Goal: Task Accomplishment & Management: Manage account settings

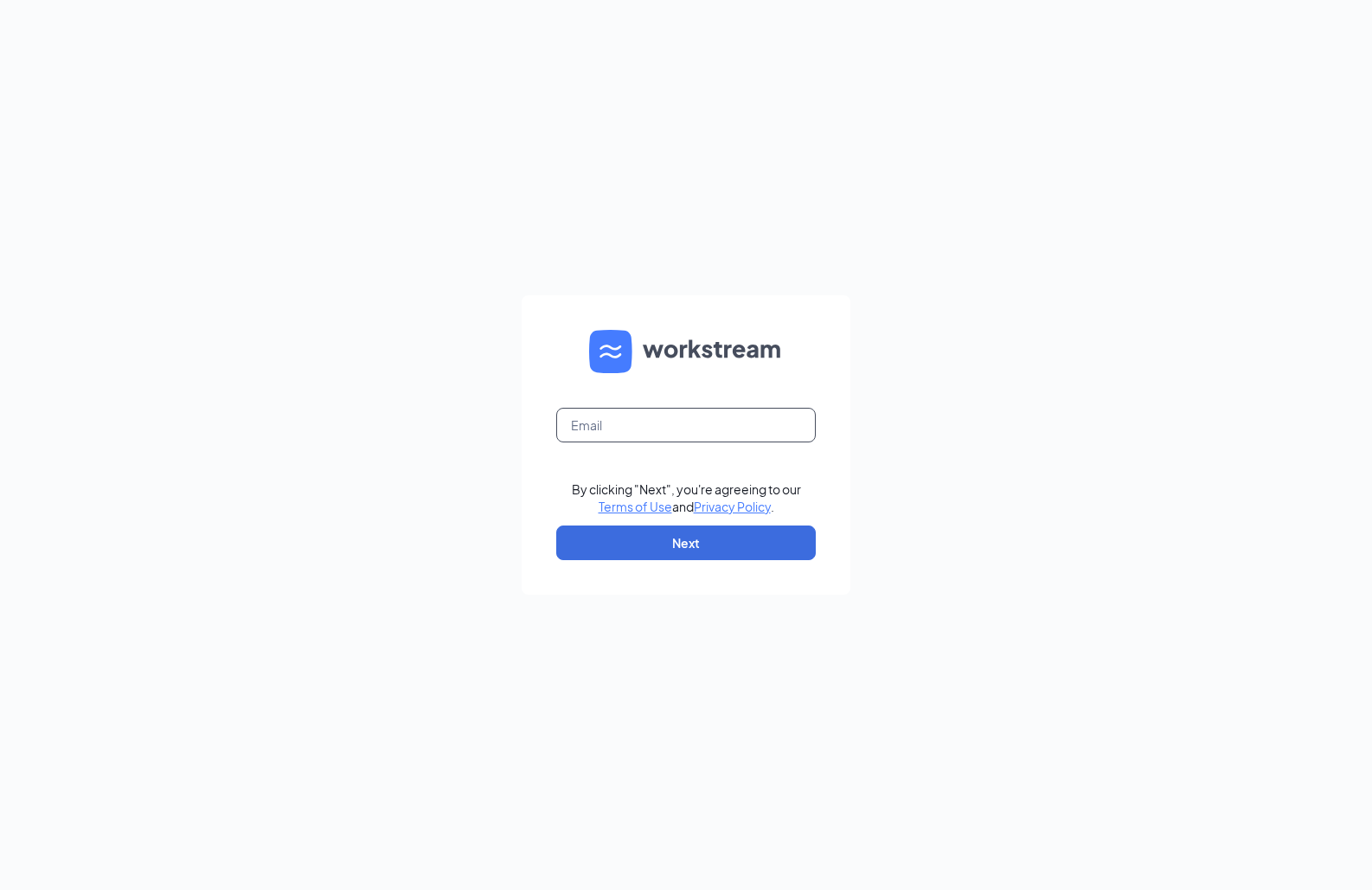
click at [702, 429] on input "text" at bounding box center [686, 425] width 260 height 35
type input "hannahj.eternity@gmail.com"
click at [676, 536] on button "Next" at bounding box center [686, 542] width 260 height 35
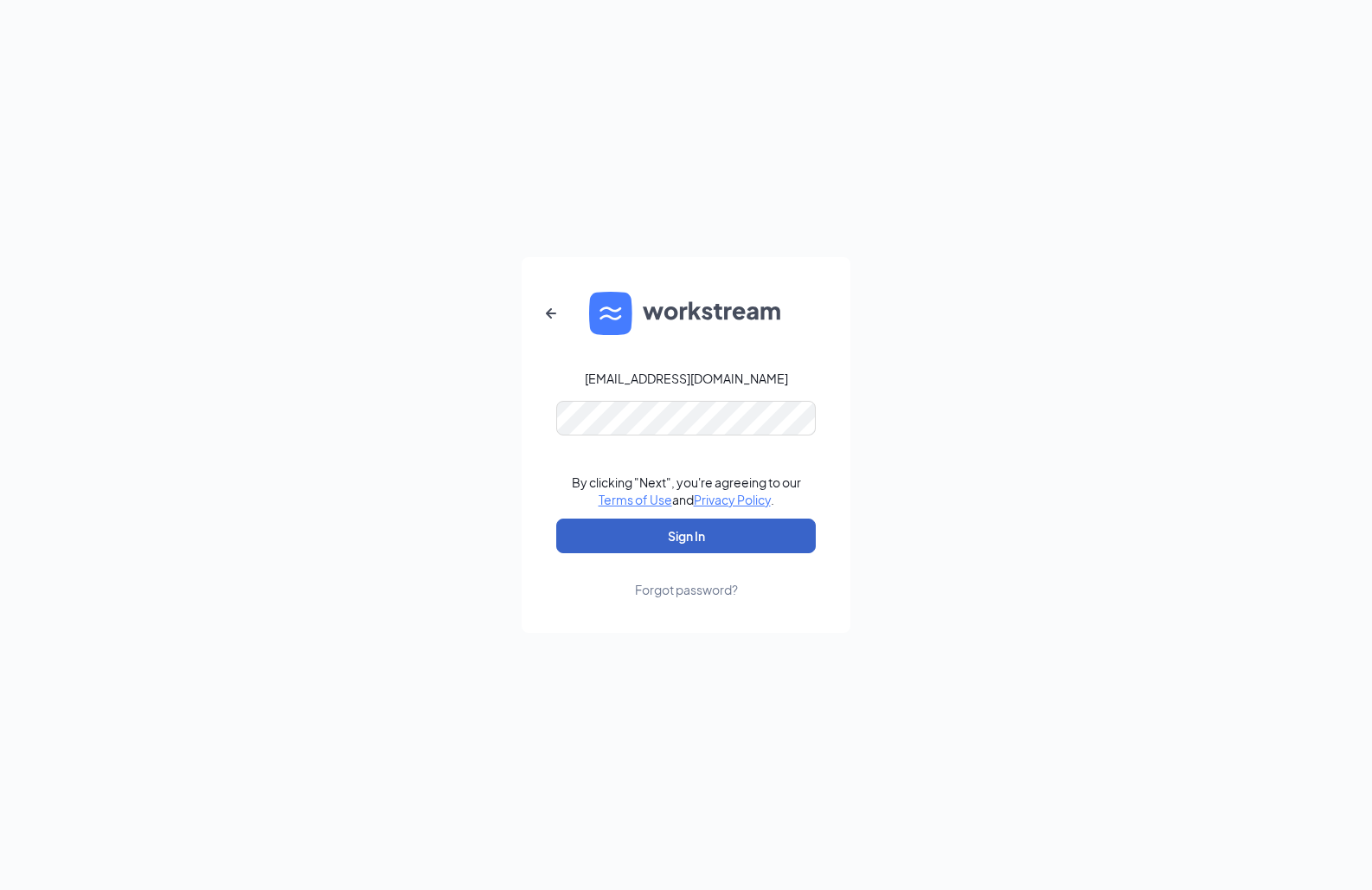
click at [676, 536] on button "Sign In" at bounding box center [686, 535] width 260 height 35
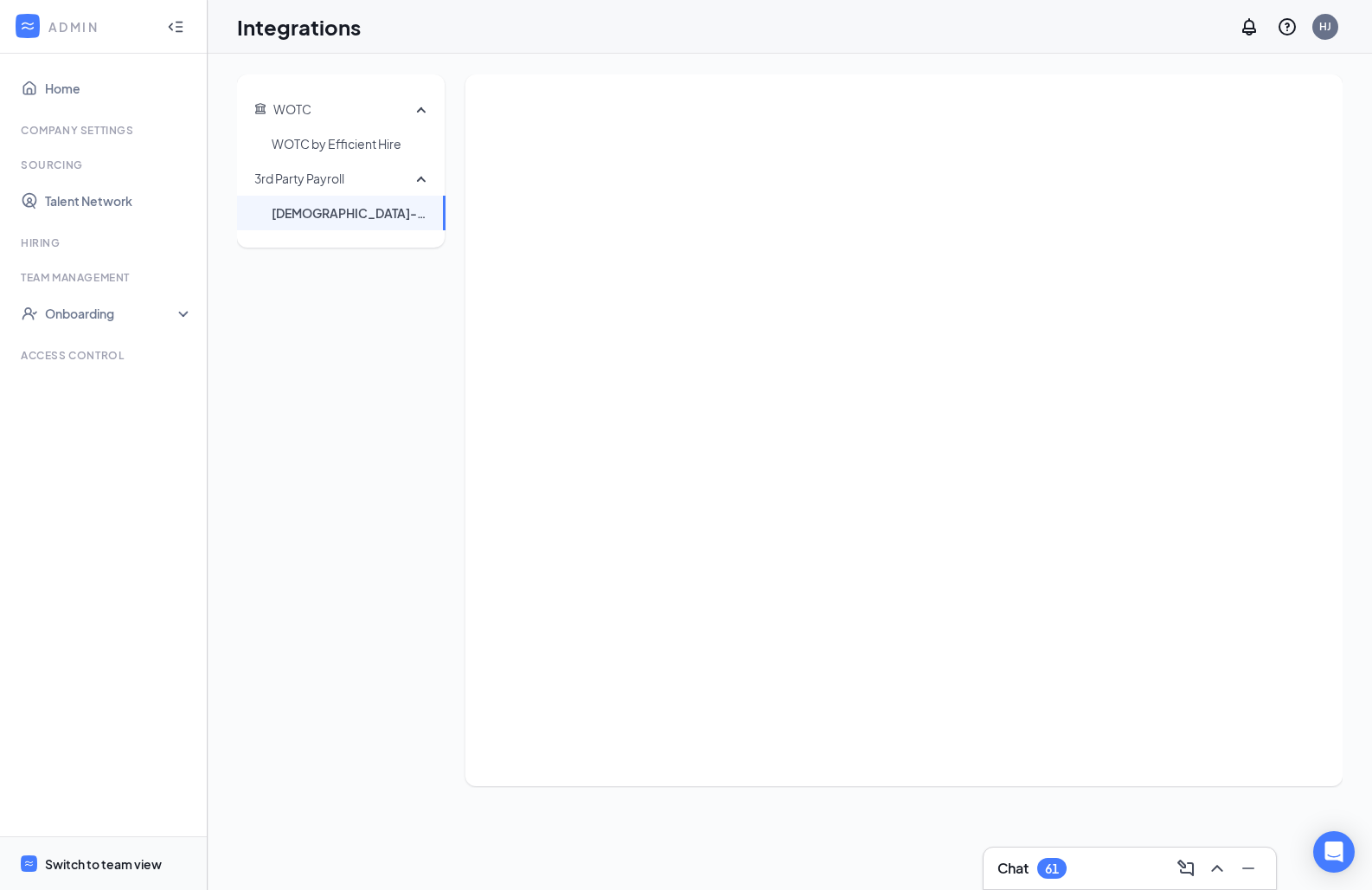
click at [81, 860] on div "Switch to team view" at bounding box center [103, 863] width 117 height 17
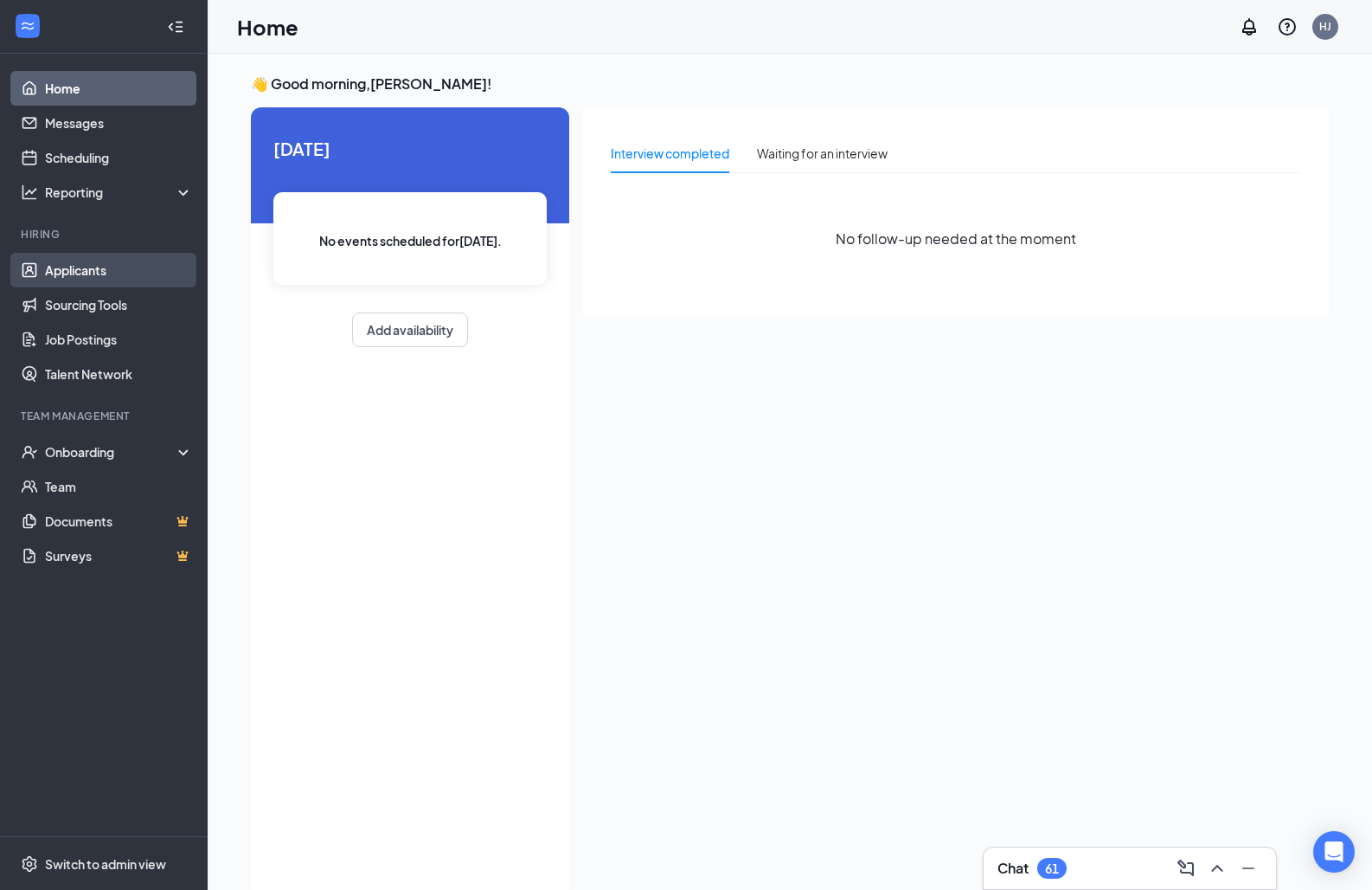
click at [97, 276] on link "Applicants" at bounding box center [119, 270] width 148 height 35
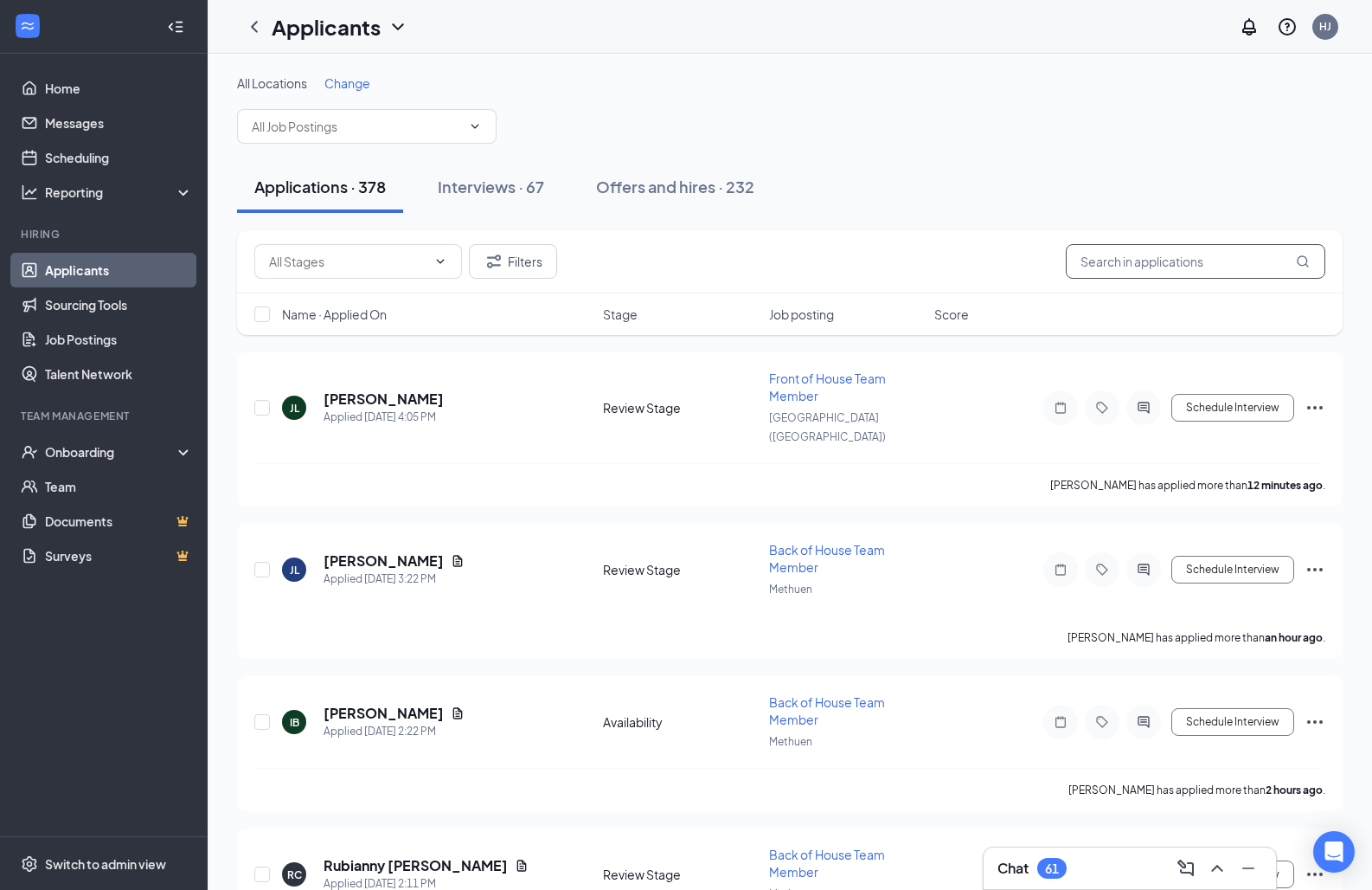
click at [1092, 263] on input "text" at bounding box center [1196, 261] width 260 height 35
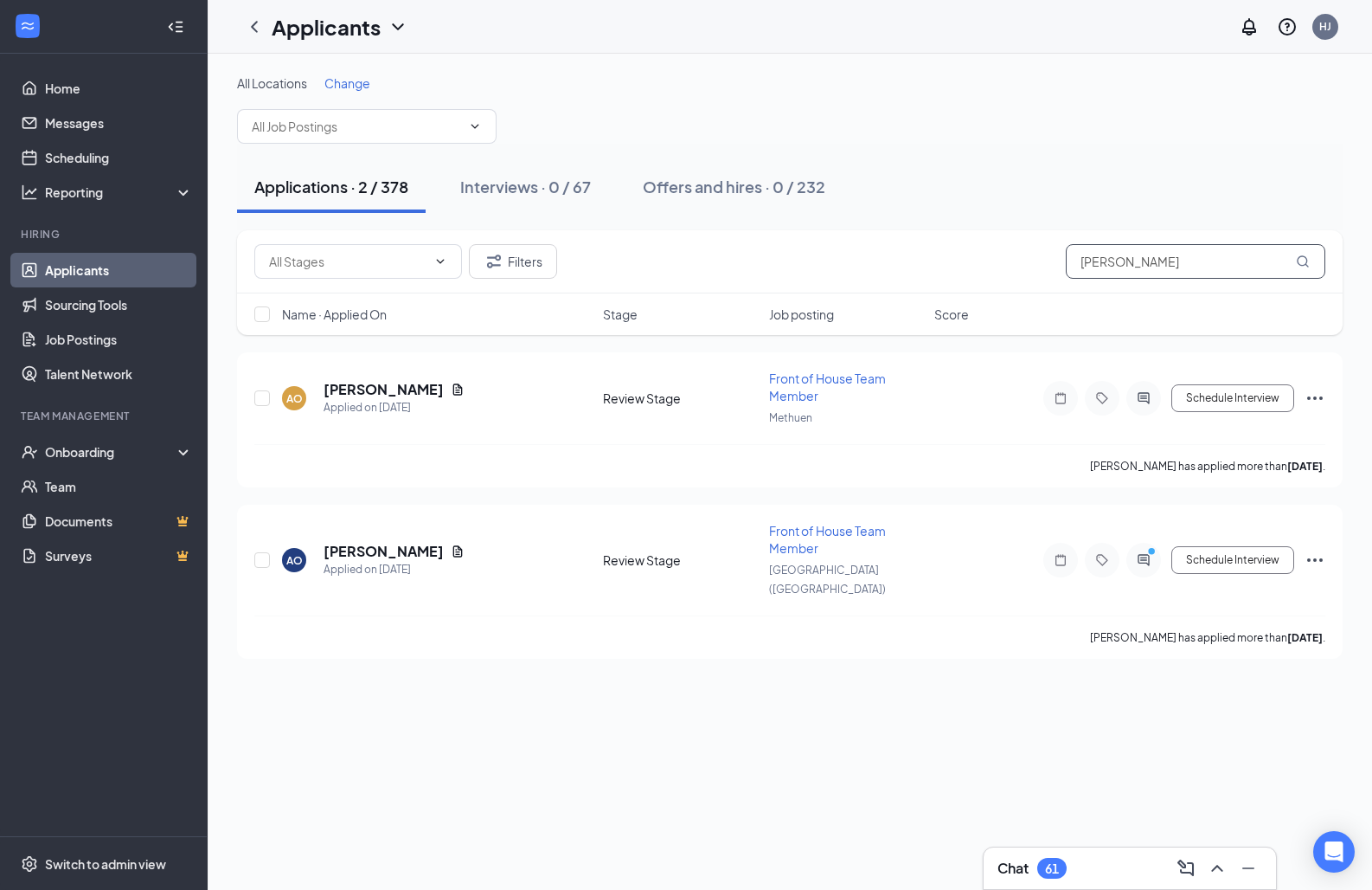
type input "[PERSON_NAME]"
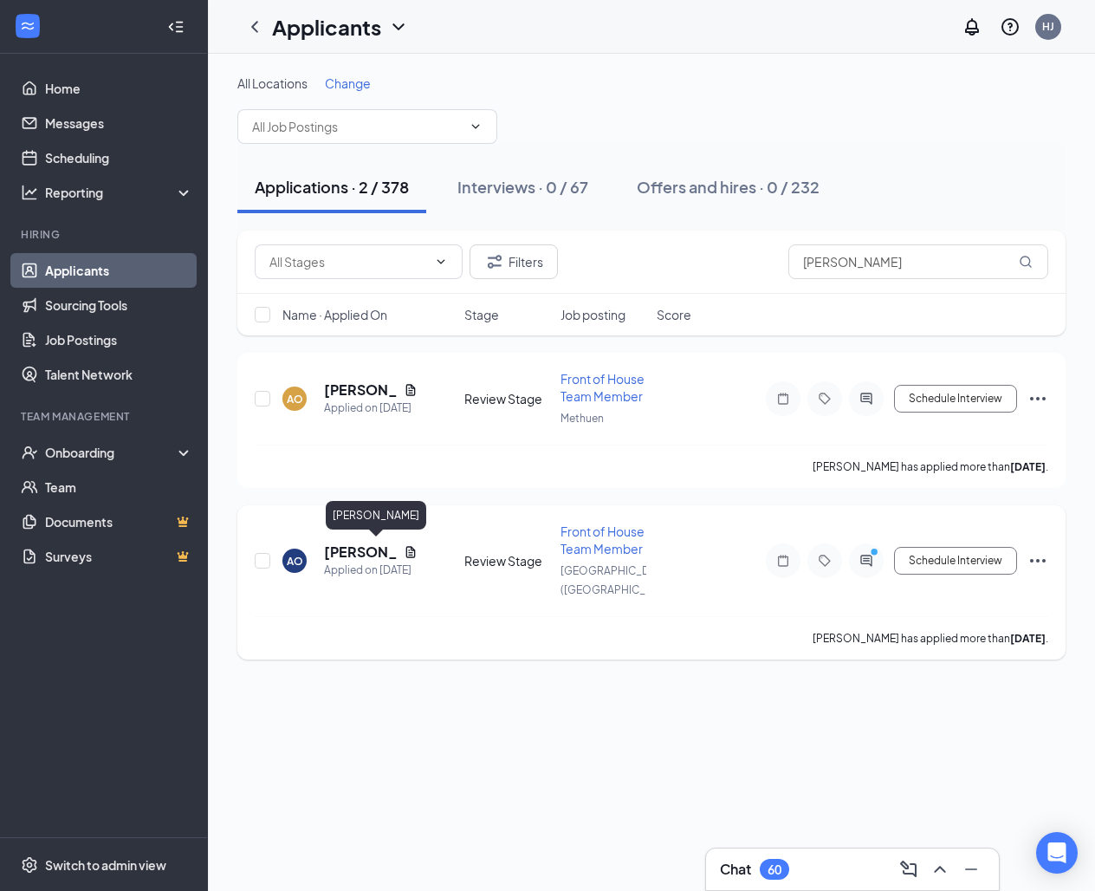
click at [351, 548] on h5 "[PERSON_NAME]" at bounding box center [360, 551] width 73 height 19
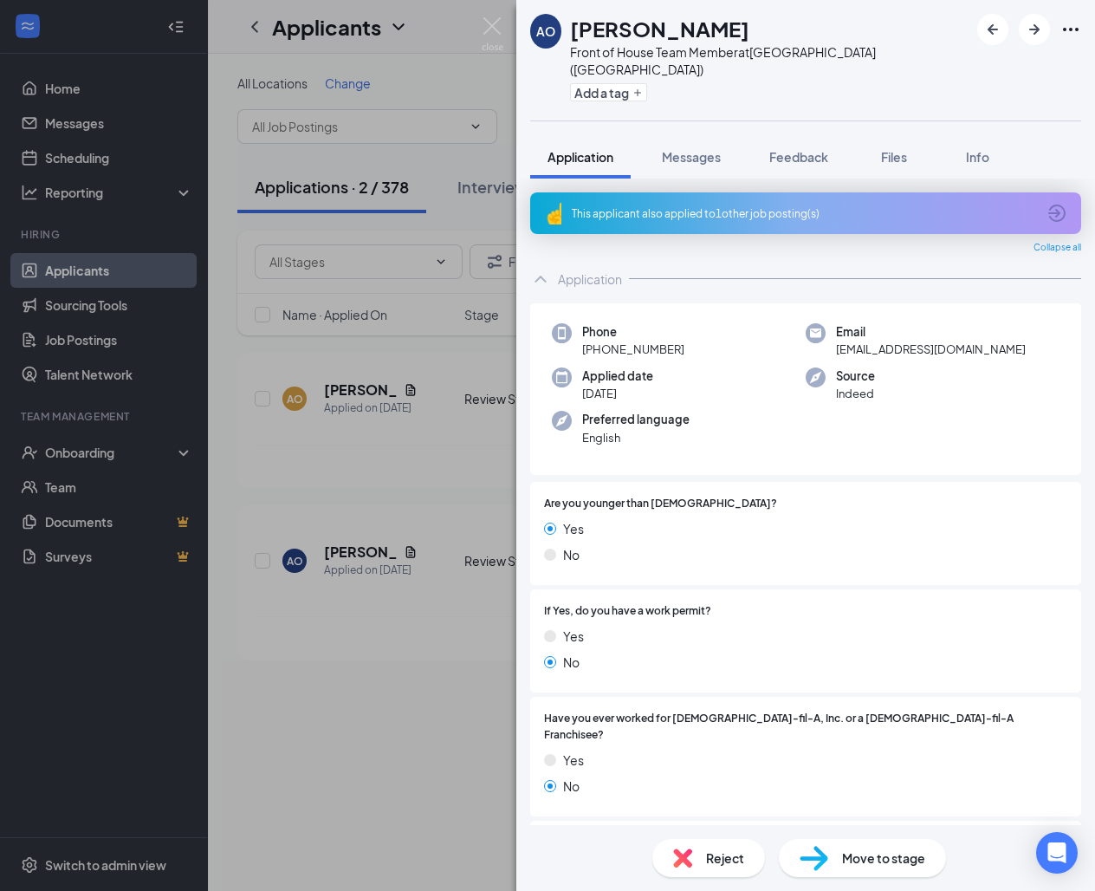
drag, startPoint x: 683, startPoint y: 334, endPoint x: 581, endPoint y: 340, distance: 102.4
click at [581, 340] on div "Phone [PHONE_NUMBER]" at bounding box center [679, 341] width 254 height 36
copy span "[PHONE_NUMBER]"
click at [490, 28] on img at bounding box center [493, 34] width 22 height 34
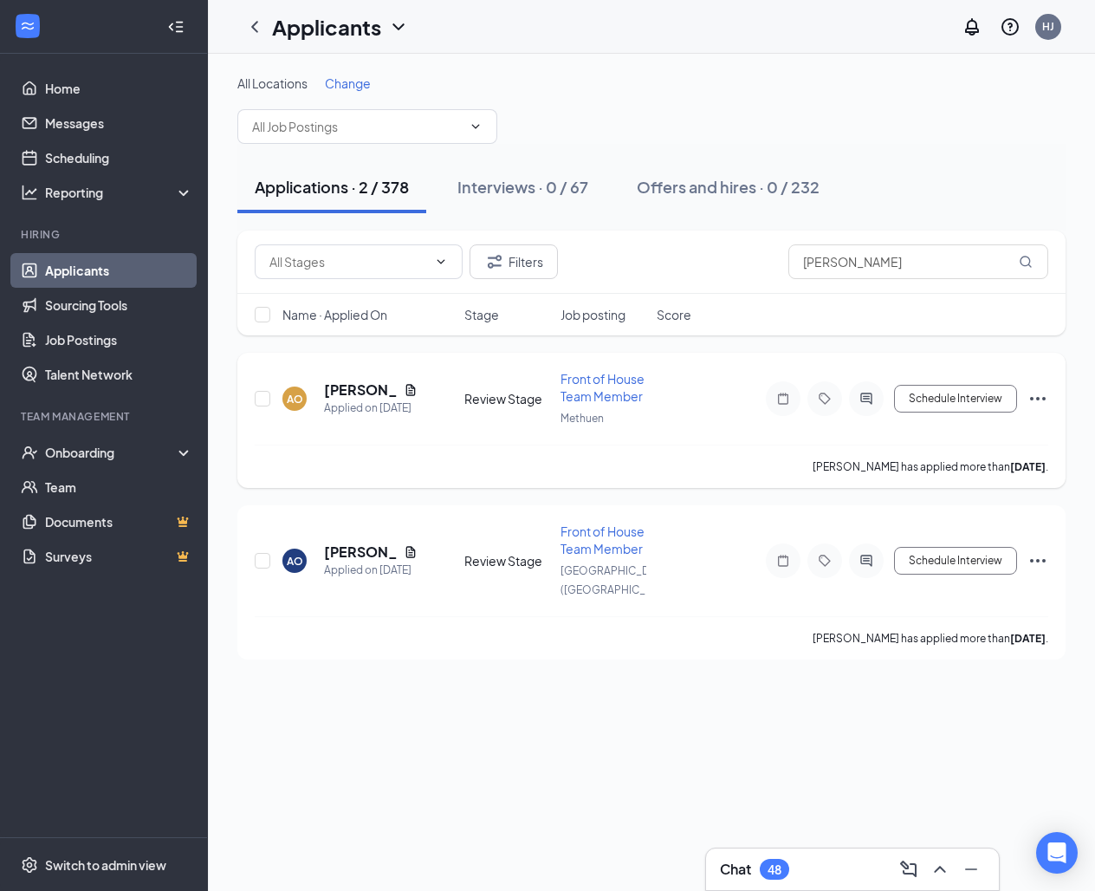
click at [1038, 403] on icon "Ellipses" at bounding box center [1038, 398] width 21 height 21
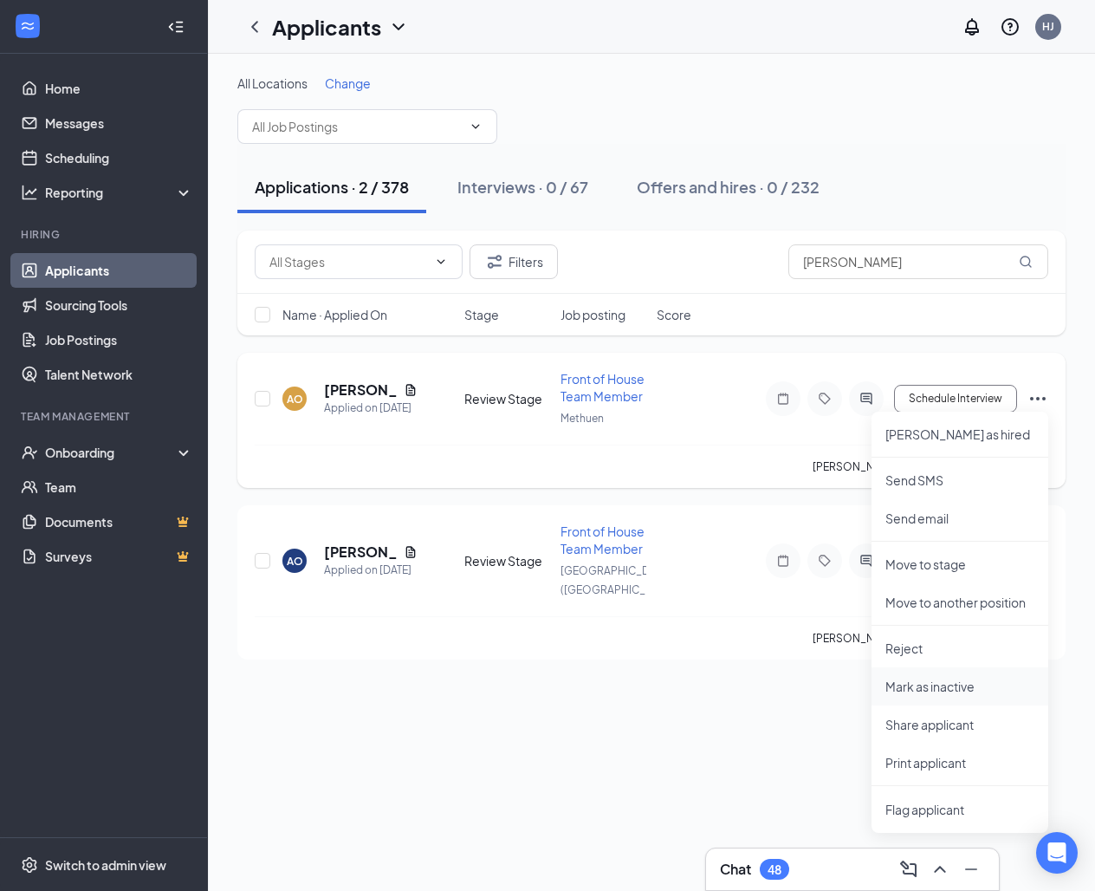
click at [929, 681] on p "Mark as inactive" at bounding box center [960, 686] width 149 height 17
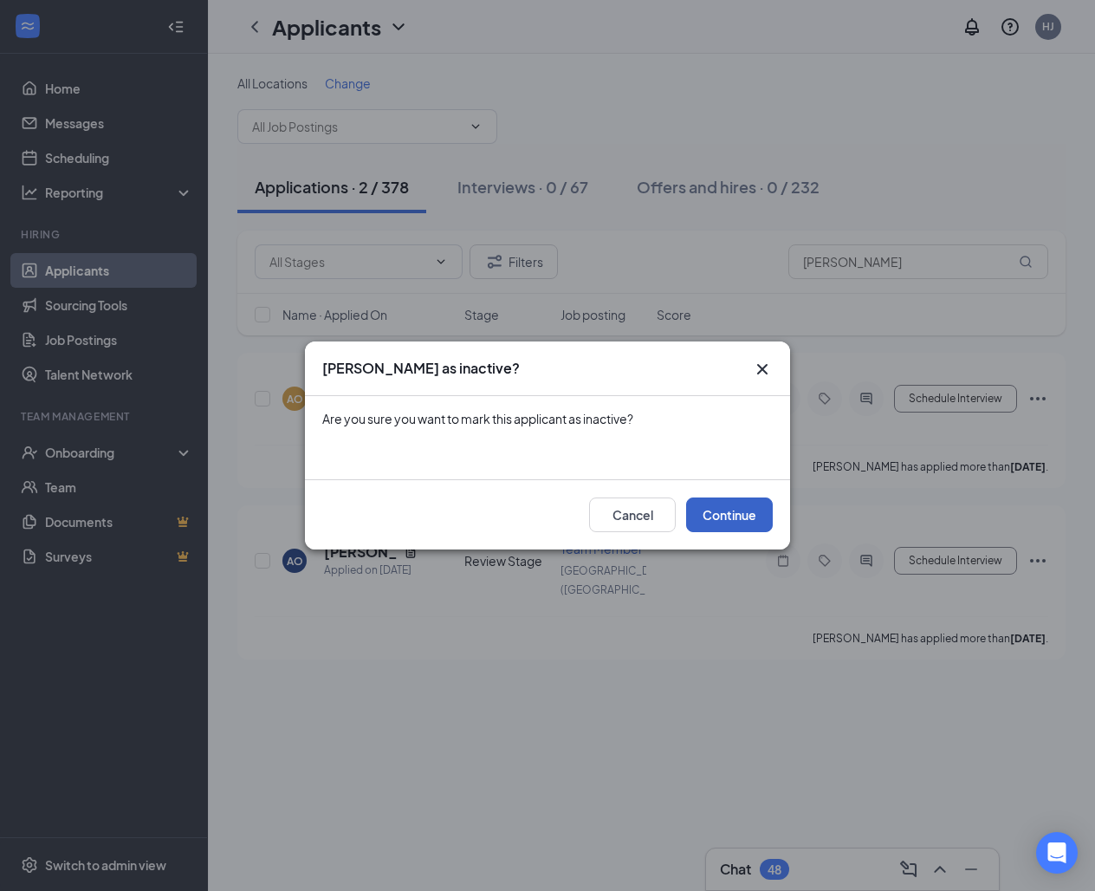
click at [732, 510] on button "Continue" at bounding box center [729, 514] width 87 height 35
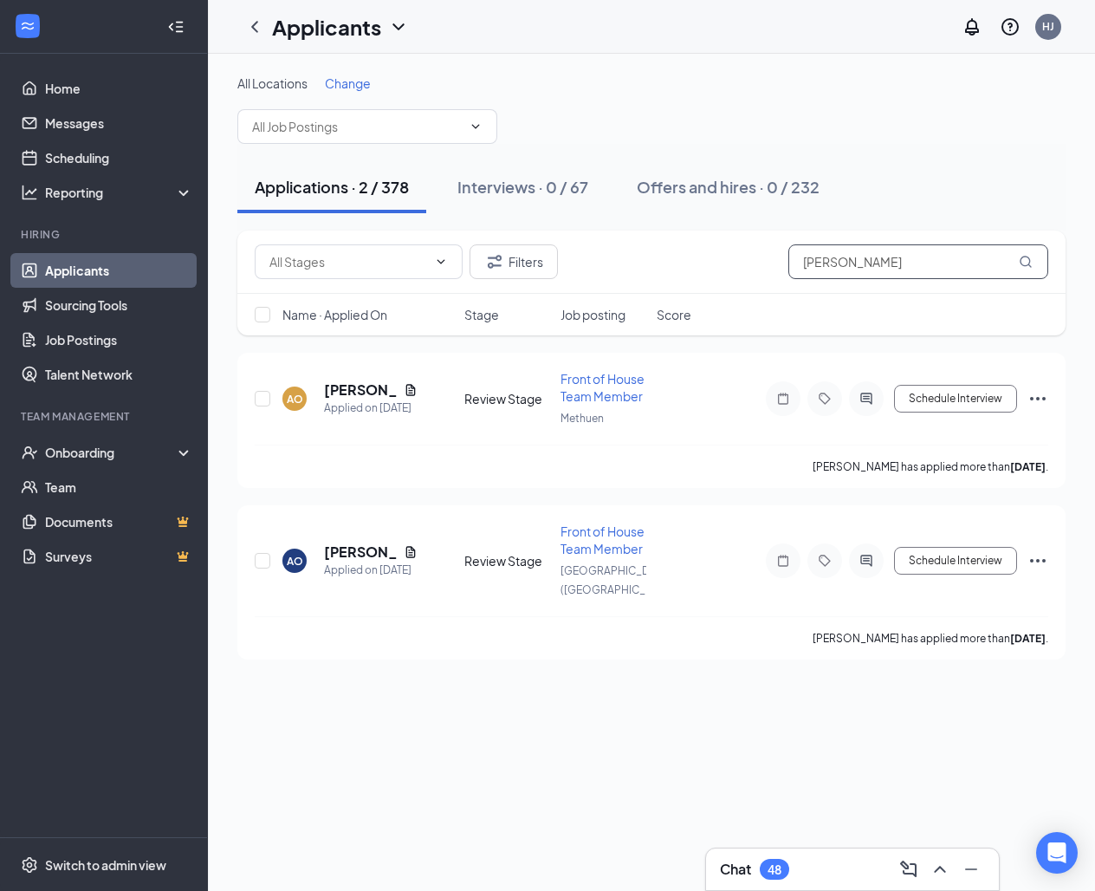
click at [869, 263] on input "[PERSON_NAME]" at bounding box center [919, 261] width 260 height 35
type input "a"
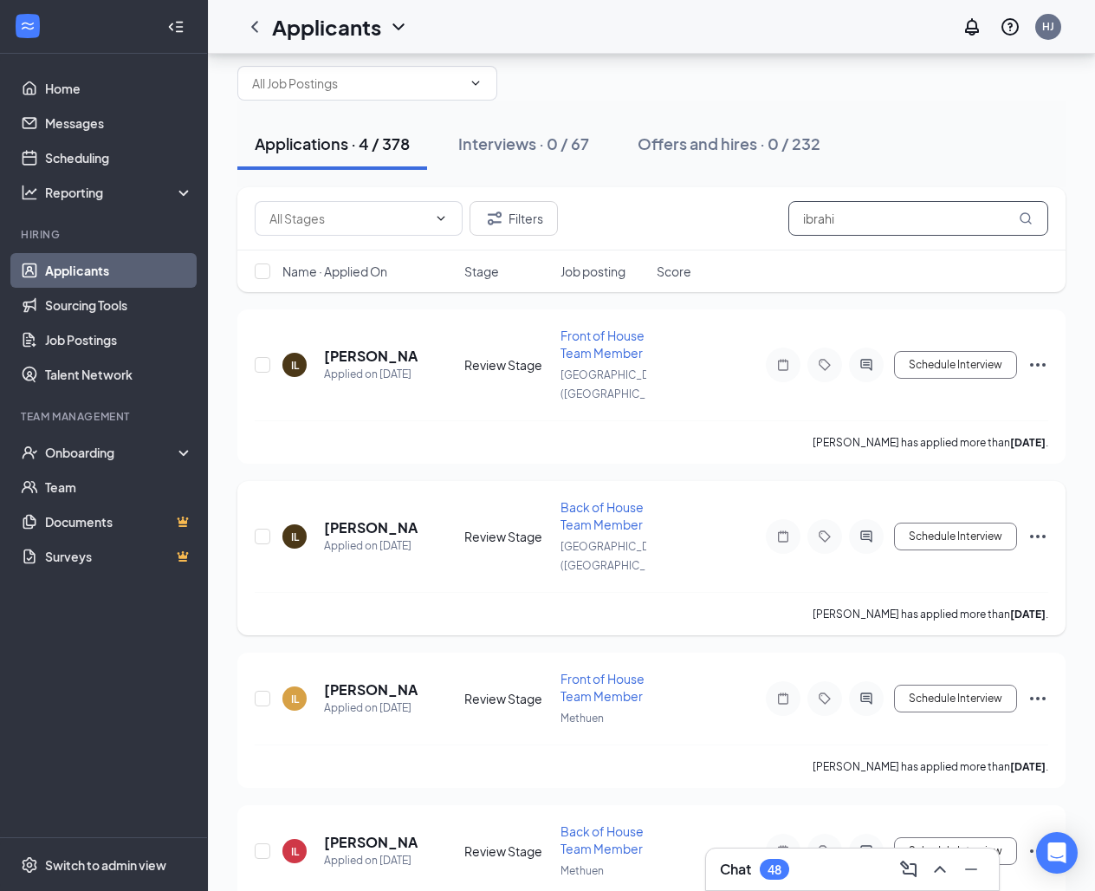
scroll to position [42, 0]
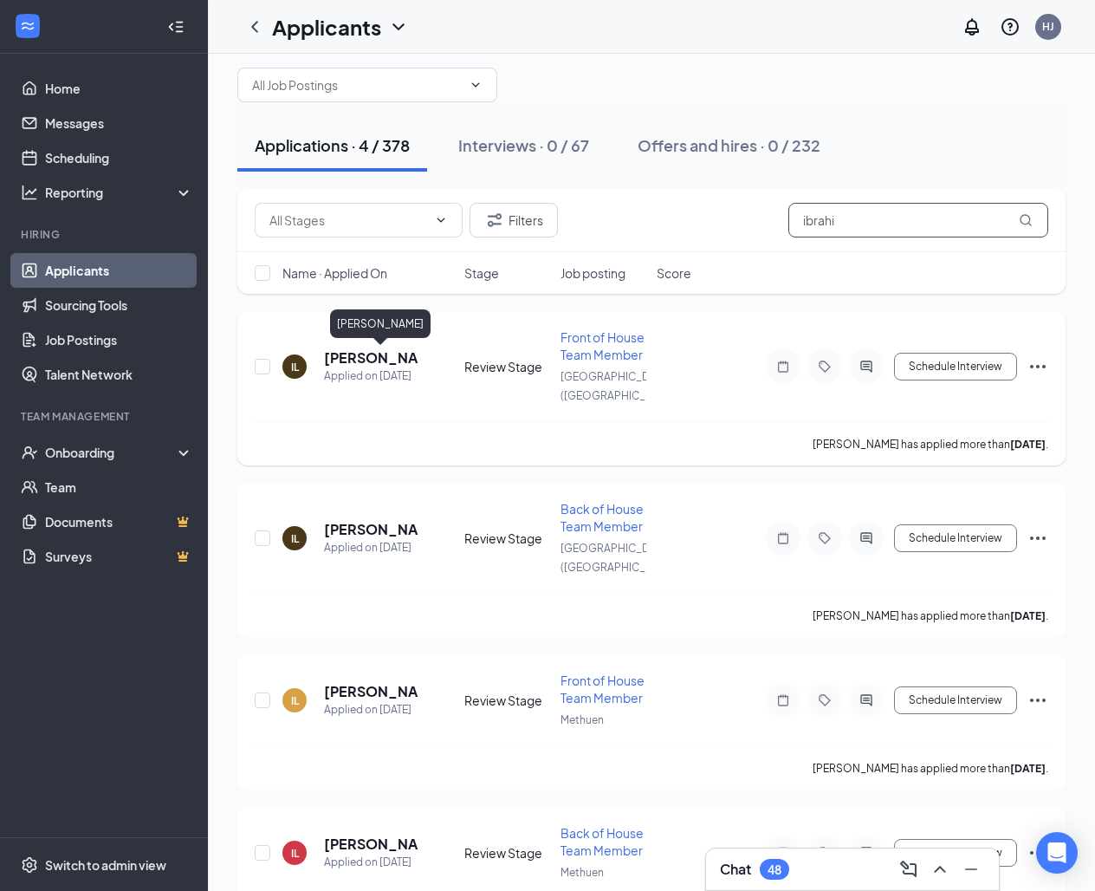
type input "ibrahi"
click at [398, 360] on h5 "[PERSON_NAME]" at bounding box center [371, 357] width 94 height 19
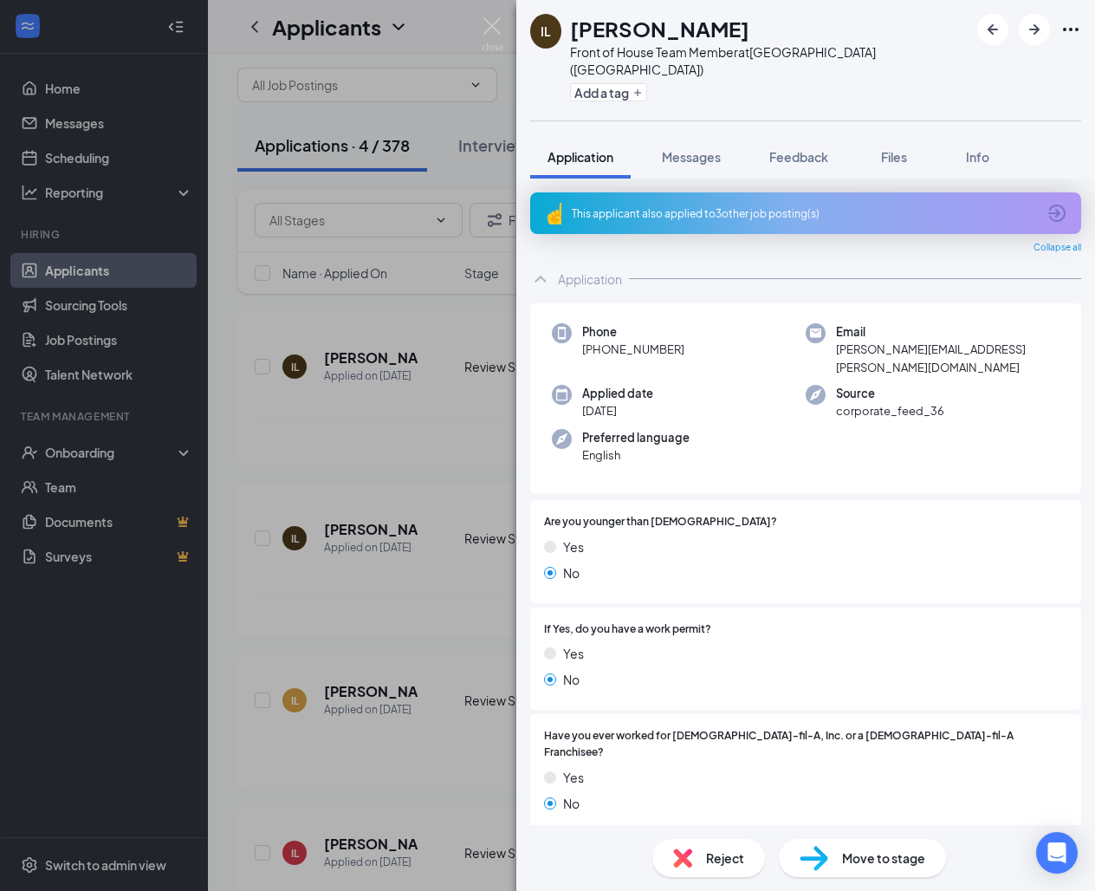
drag, startPoint x: 581, startPoint y: 334, endPoint x: 690, endPoint y: 338, distance: 108.4
click at [690, 338] on div "Phone [PHONE_NUMBER]" at bounding box center [679, 349] width 254 height 53
copy span "[PHONE_NUMBER]"
click at [490, 32] on img at bounding box center [493, 34] width 22 height 34
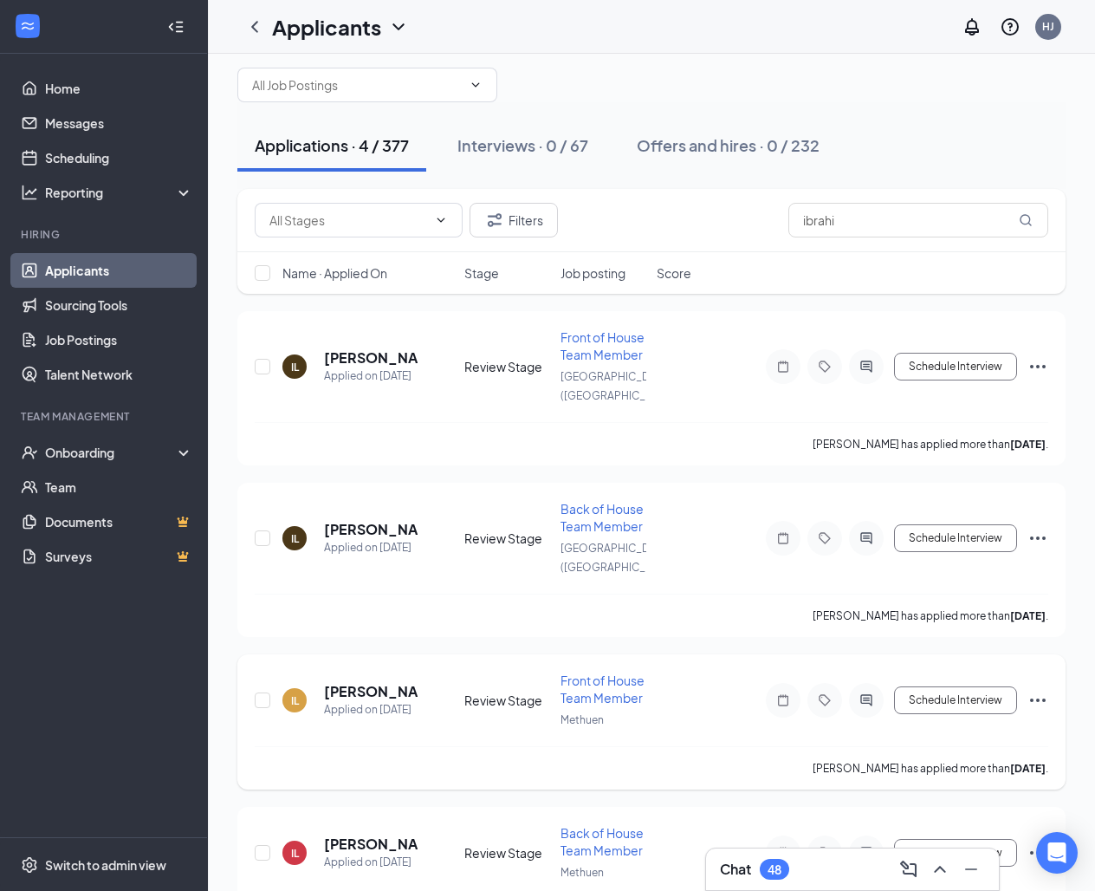
scroll to position [106, 0]
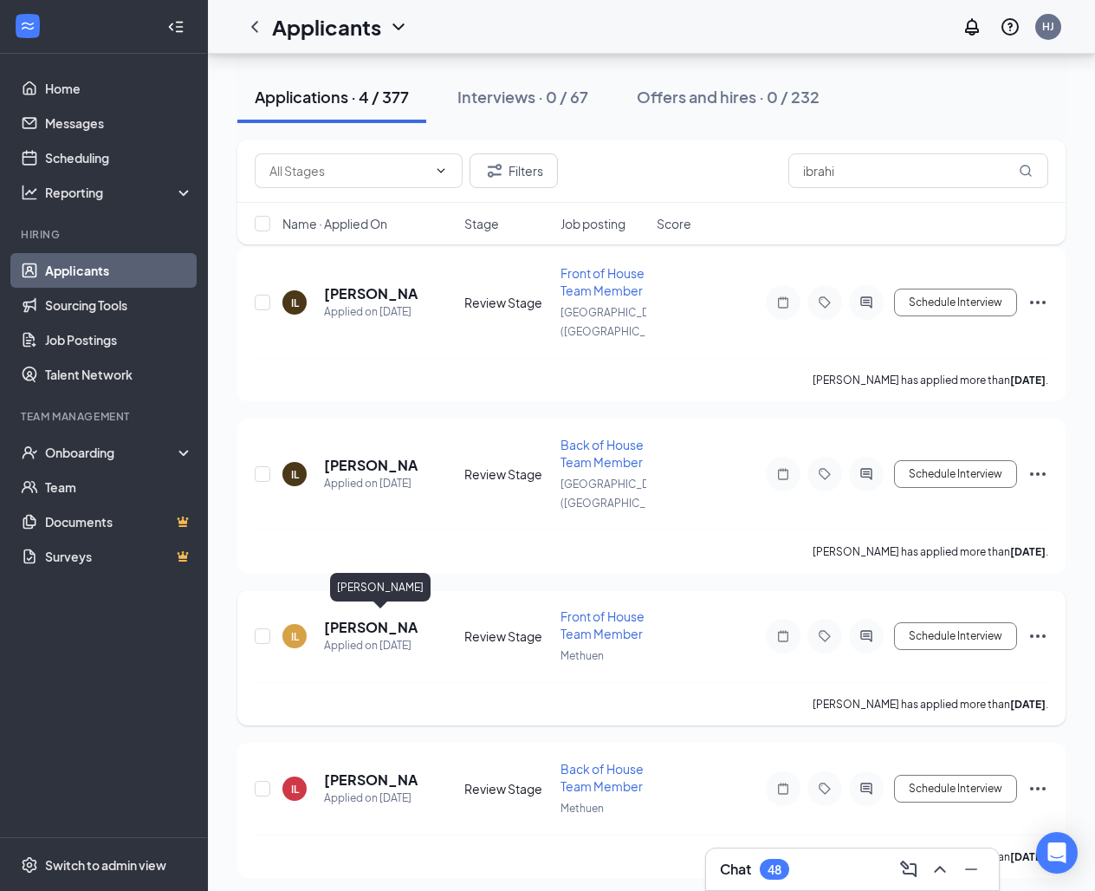
click at [362, 625] on h5 "[PERSON_NAME]" at bounding box center [371, 627] width 94 height 19
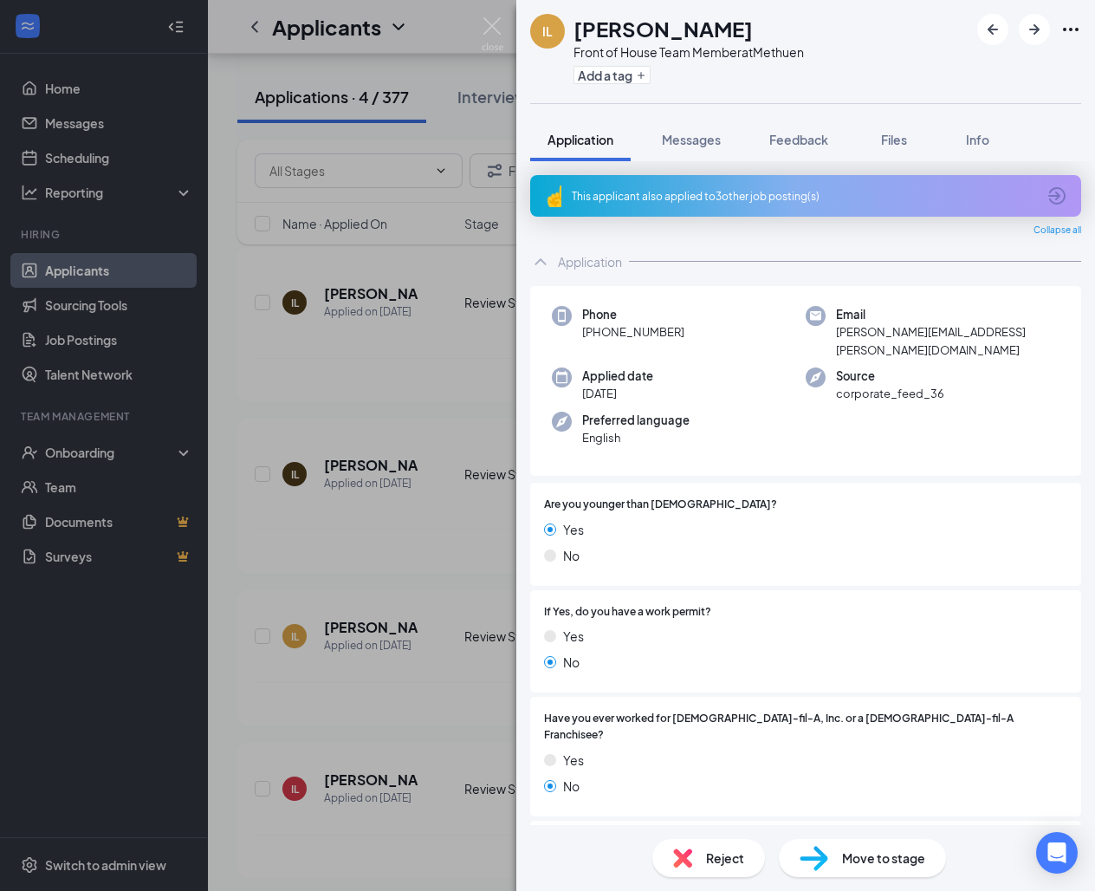
click at [389, 296] on div "IL [PERSON_NAME] Front of House Team Member at Methuen Add a tag Application Me…" at bounding box center [547, 445] width 1095 height 891
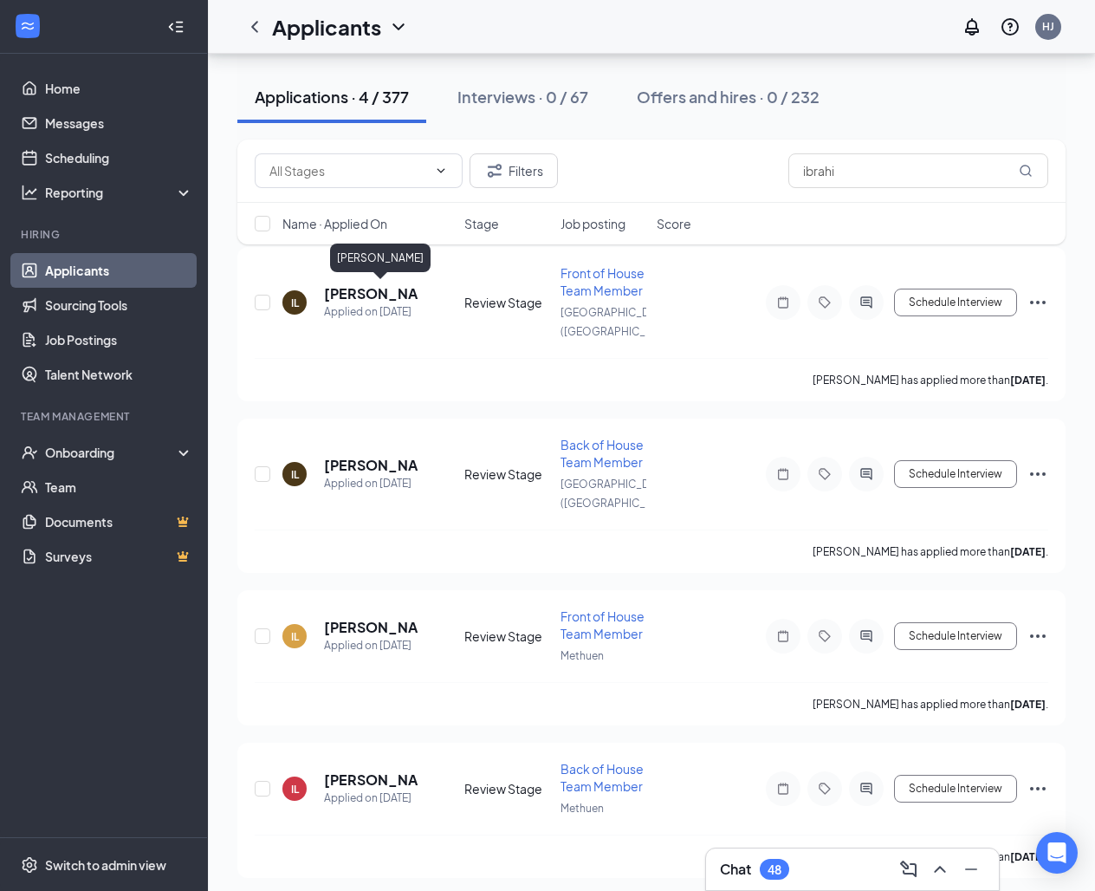
click at [389, 296] on h5 "[PERSON_NAME]" at bounding box center [371, 293] width 94 height 19
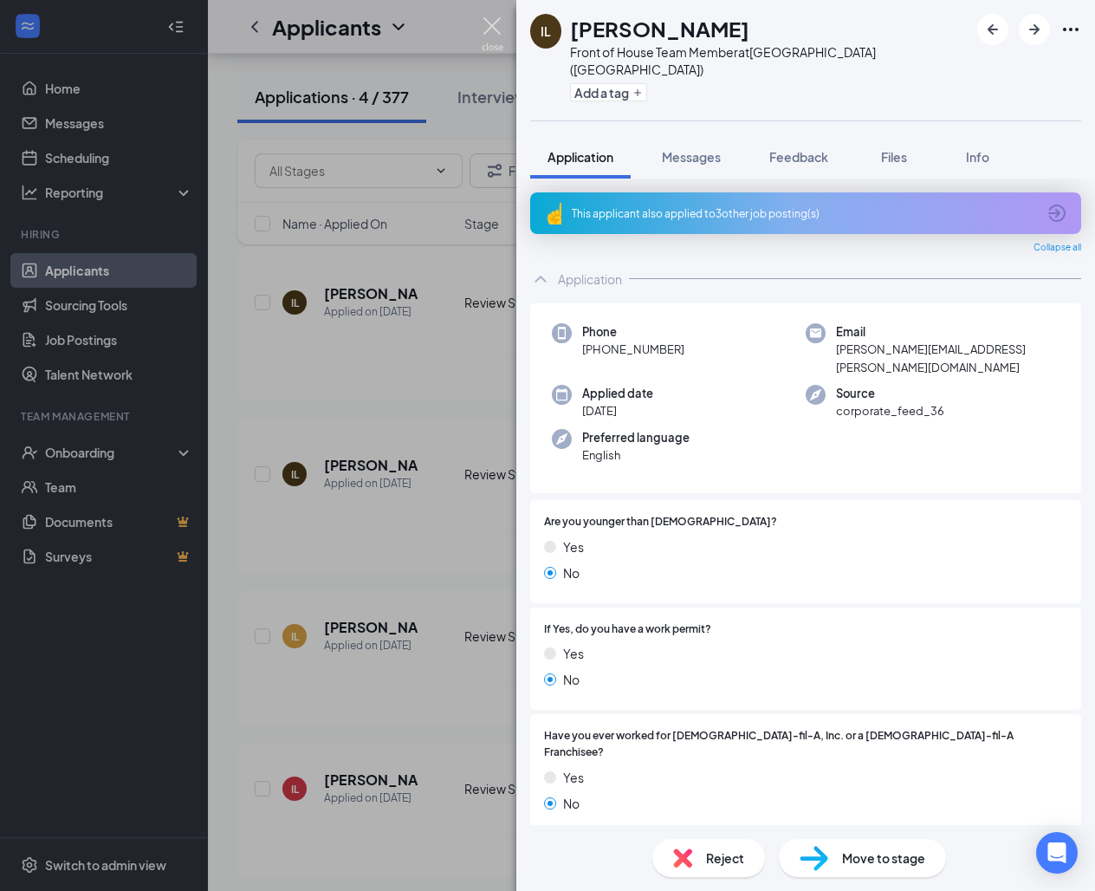
click at [497, 29] on img at bounding box center [493, 34] width 22 height 34
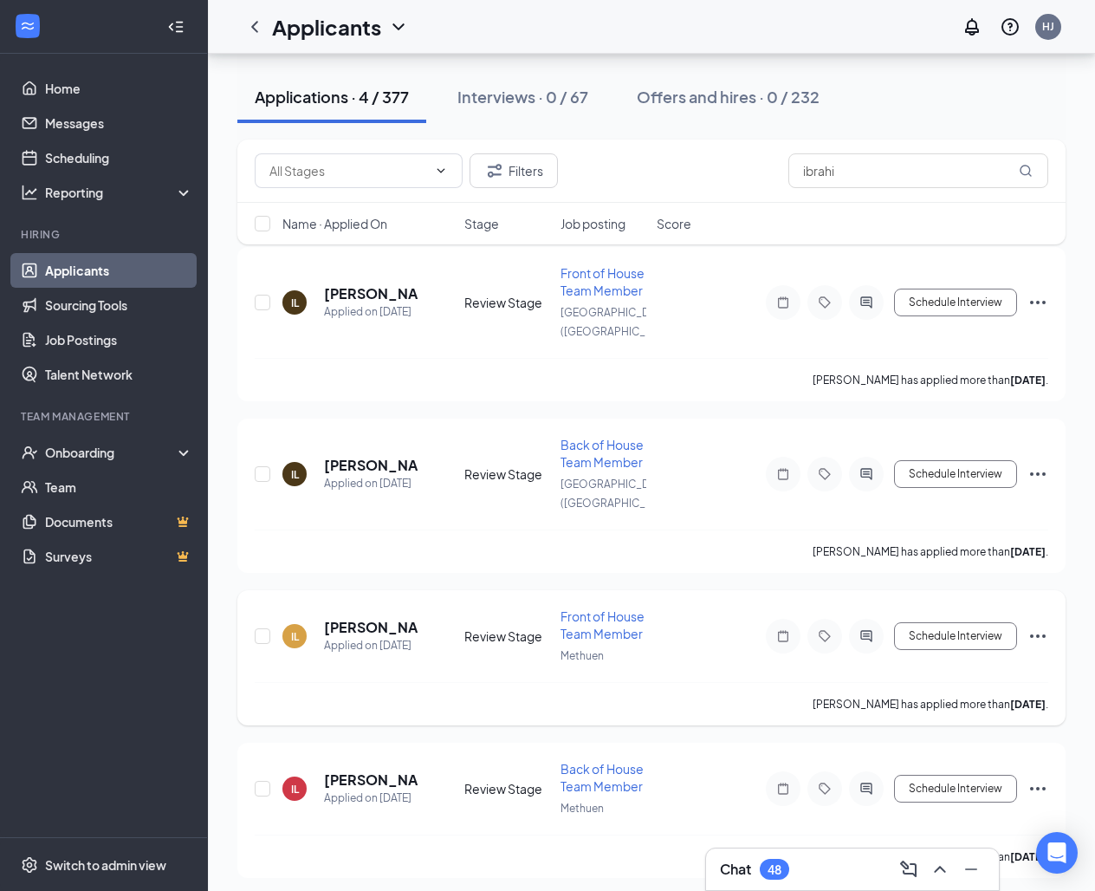
click at [1045, 632] on icon "Ellipses" at bounding box center [1038, 636] width 21 height 21
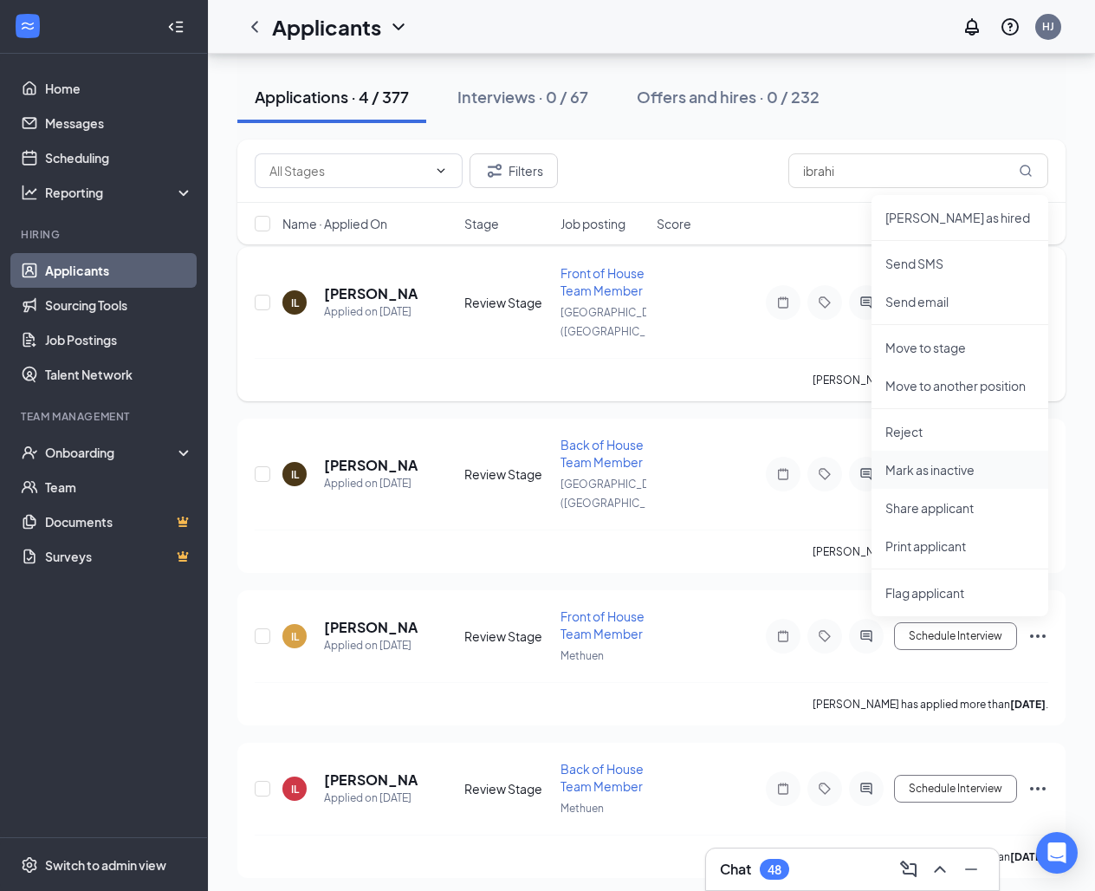
click at [929, 471] on p "Mark as inactive" at bounding box center [960, 469] width 149 height 17
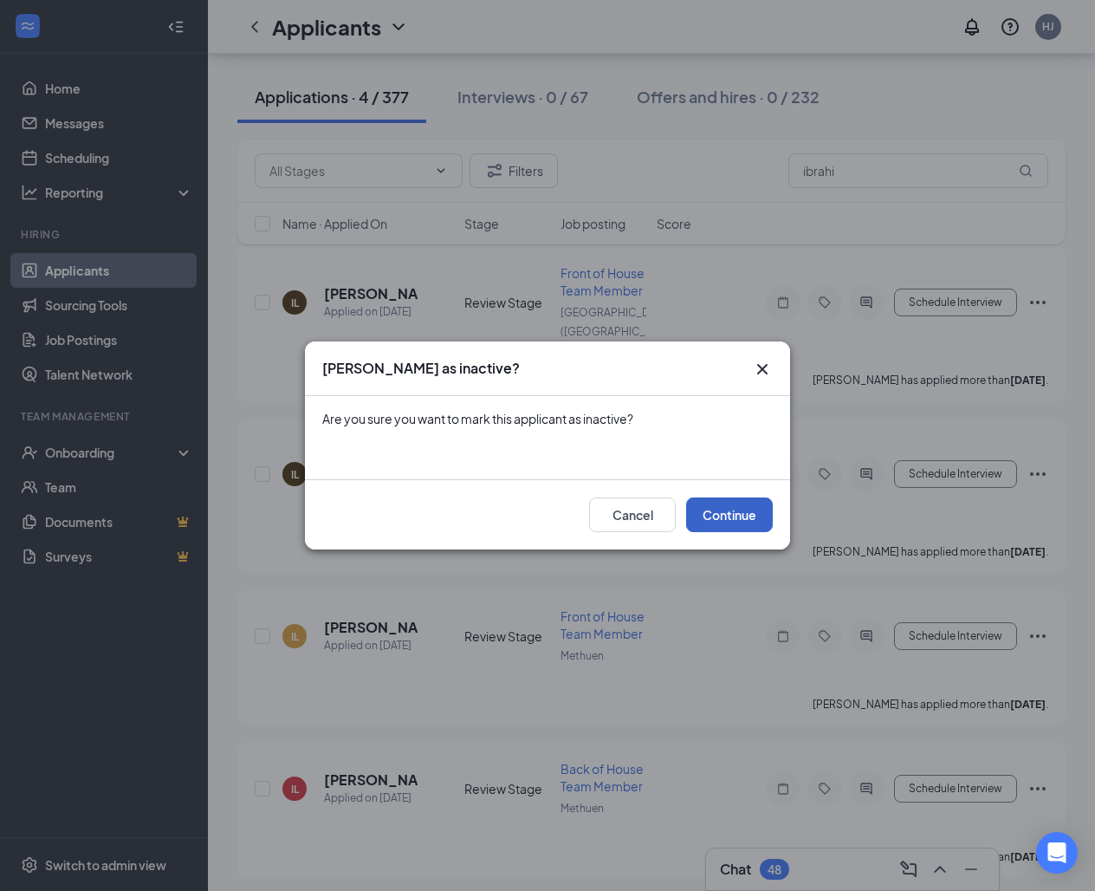
click at [736, 514] on button "Continue" at bounding box center [729, 514] width 87 height 35
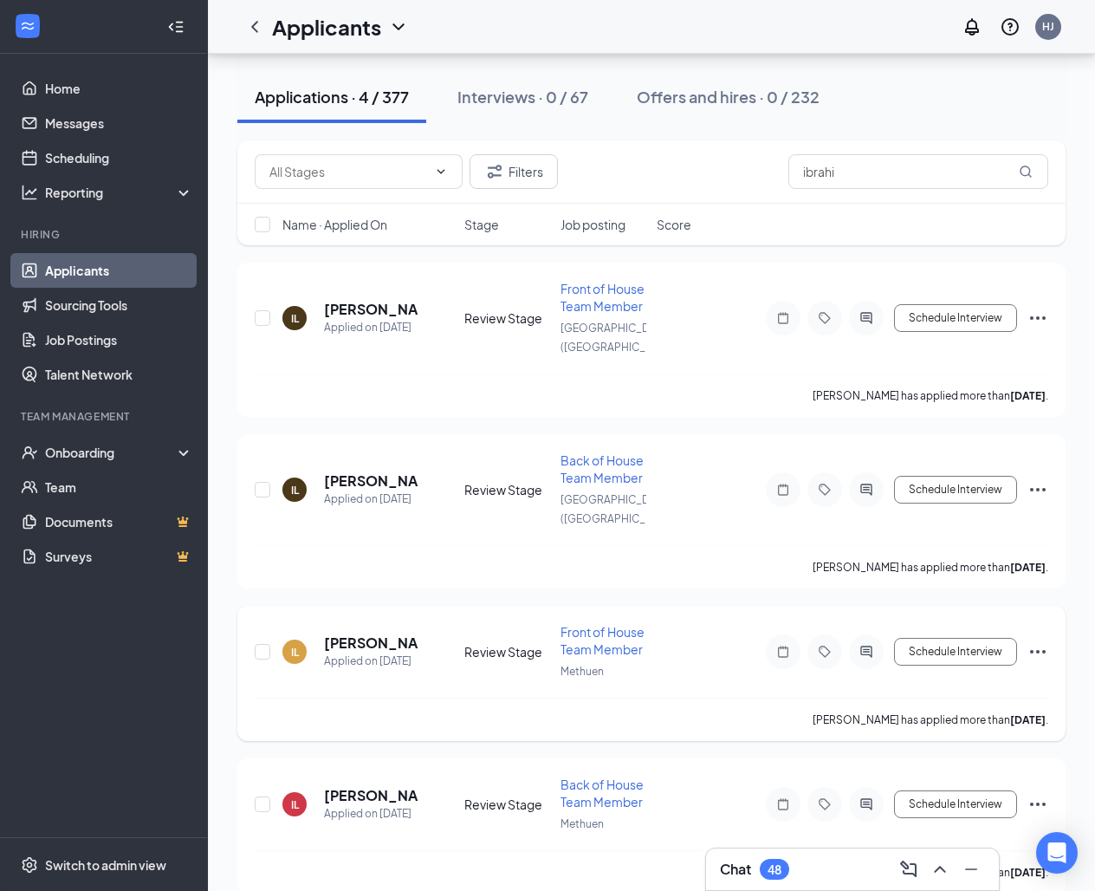
scroll to position [106, 0]
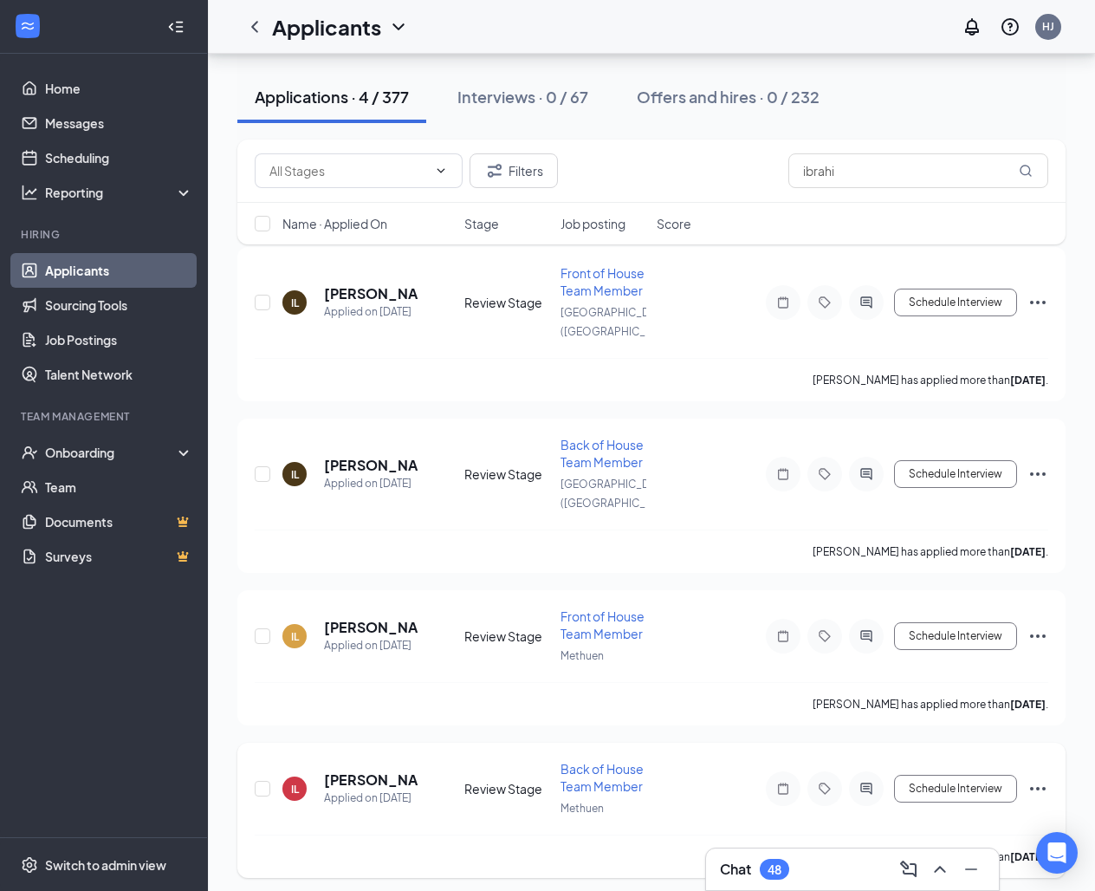
click at [1042, 783] on icon "Ellipses" at bounding box center [1038, 788] width 21 height 21
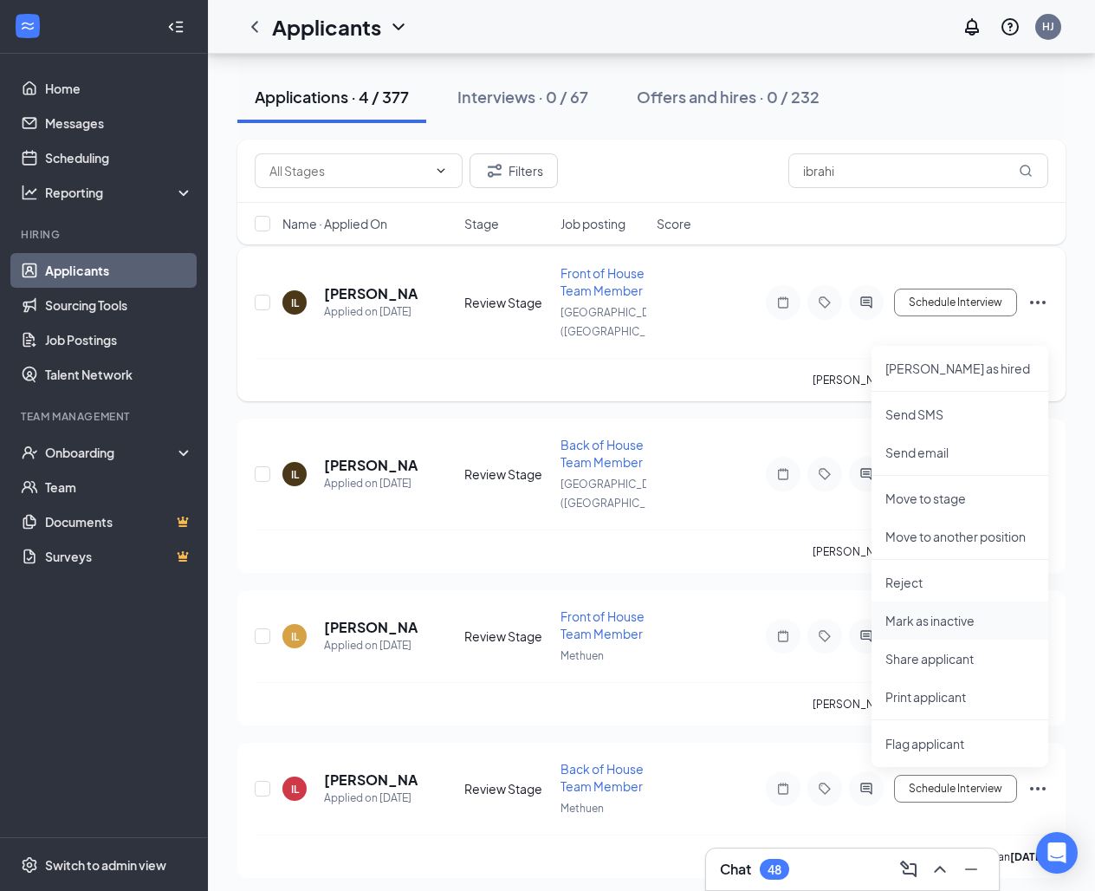
click at [951, 623] on p "Mark as inactive" at bounding box center [960, 620] width 149 height 17
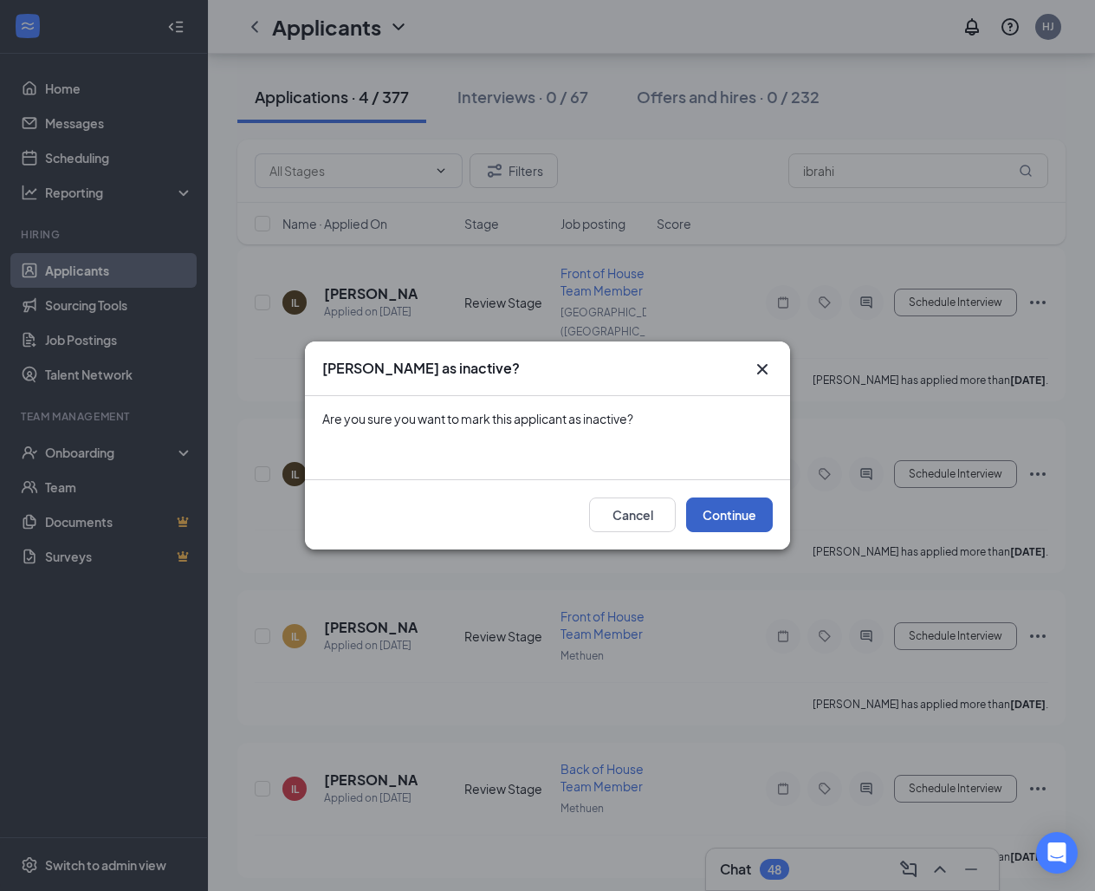
click at [744, 514] on button "Continue" at bounding box center [729, 514] width 87 height 35
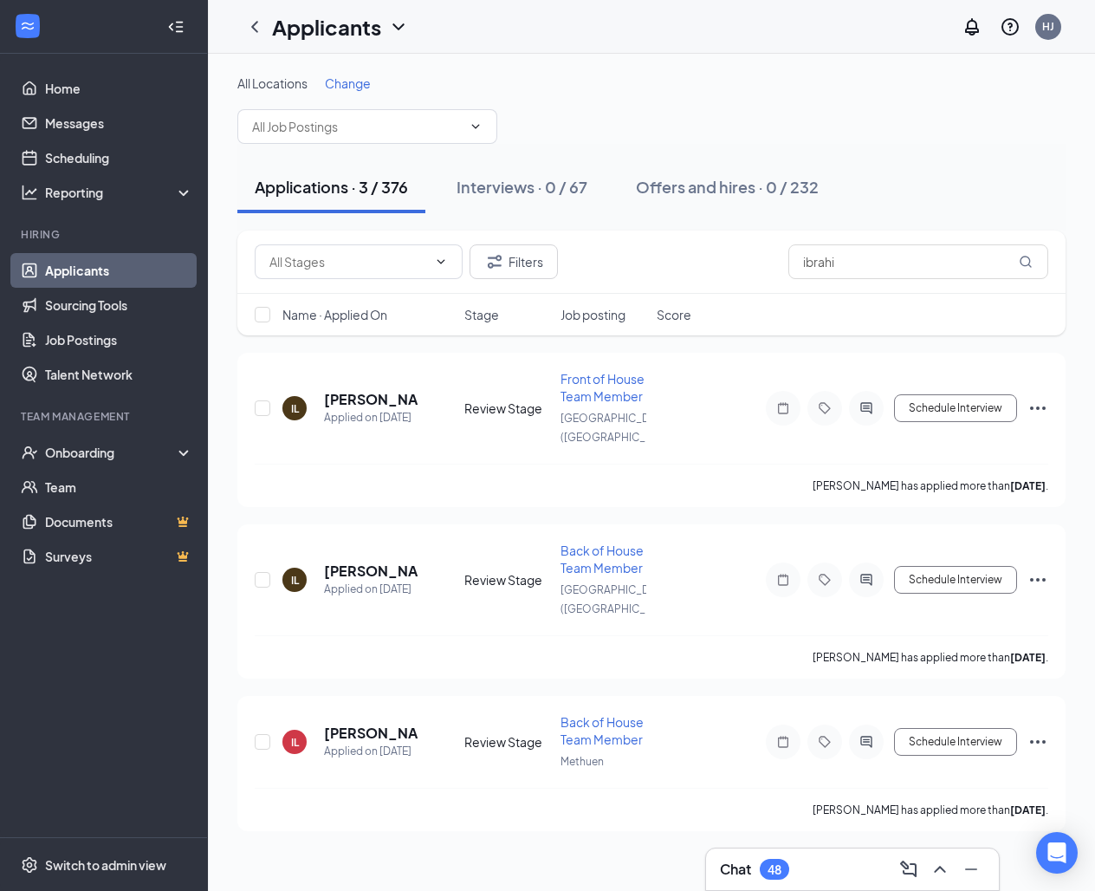
scroll to position [0, 0]
click at [848, 268] on input "ibrahi" at bounding box center [919, 261] width 260 height 35
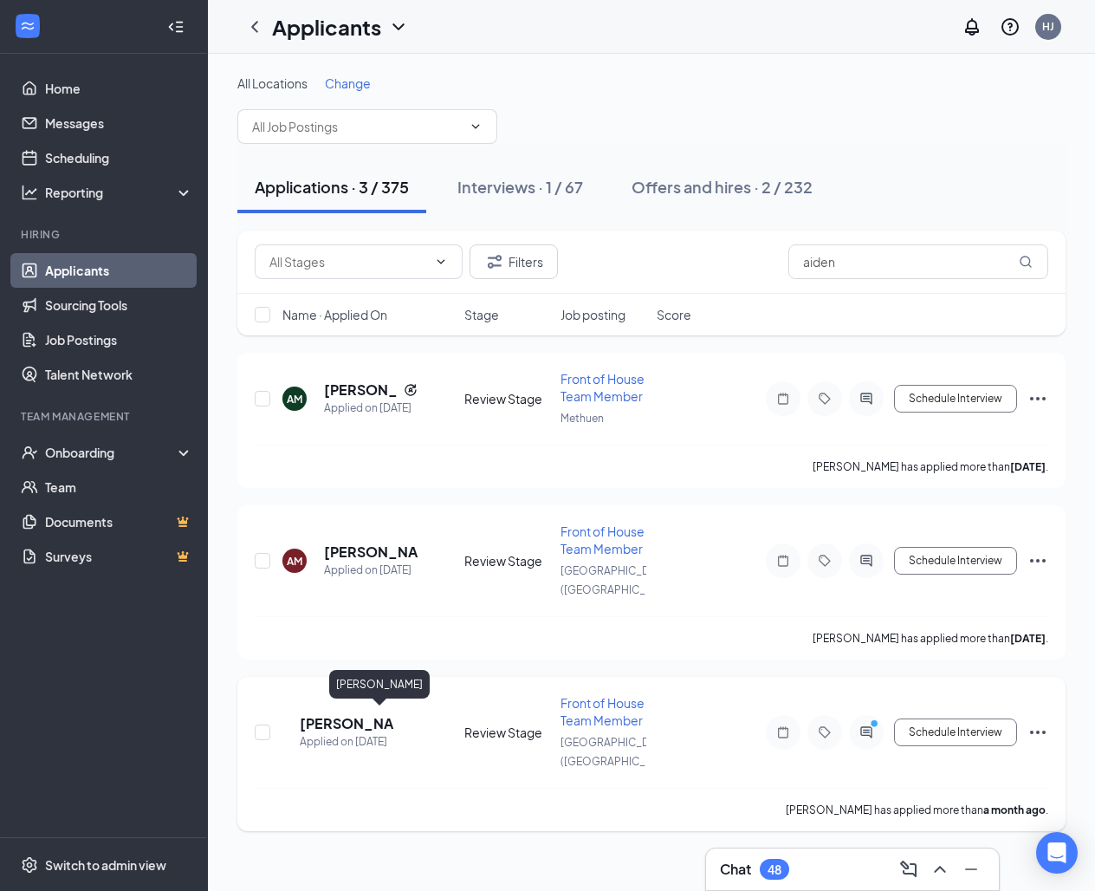
click at [348, 723] on h5 "[PERSON_NAME]" at bounding box center [347, 723] width 94 height 19
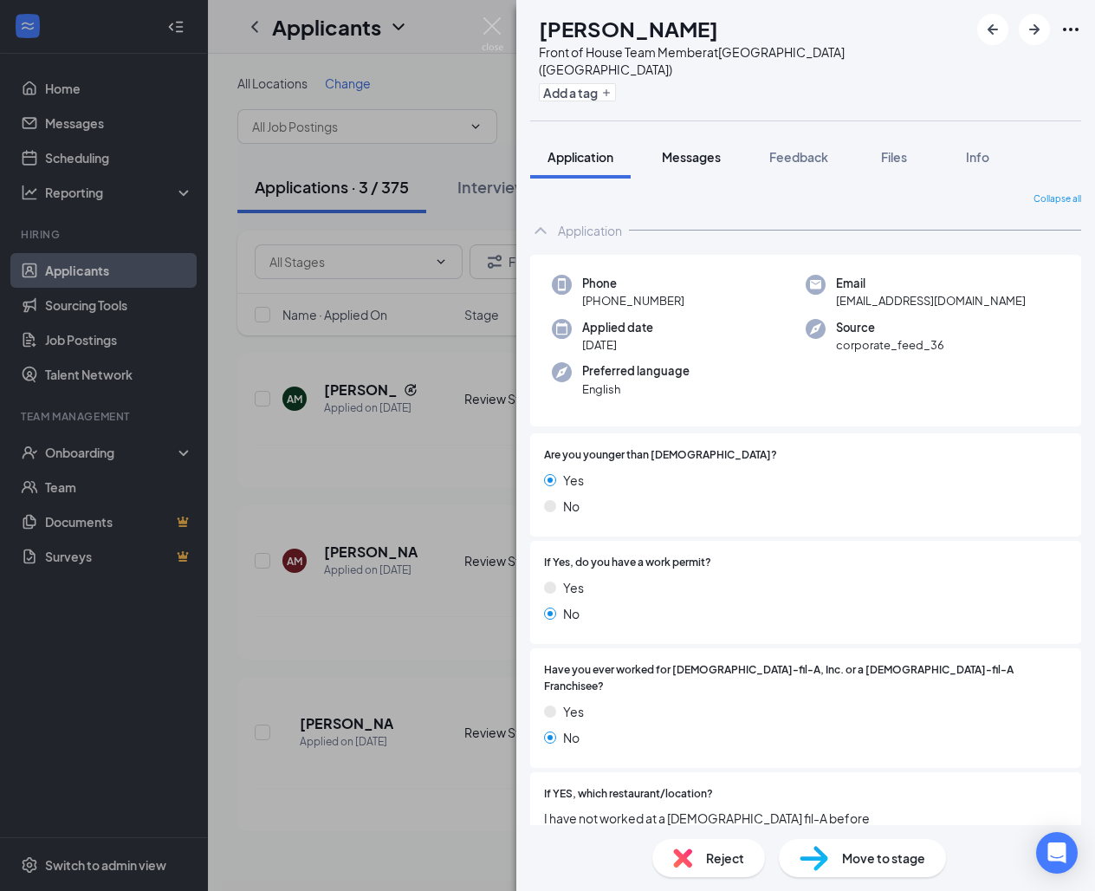
click at [689, 149] on span "Messages" at bounding box center [691, 157] width 59 height 16
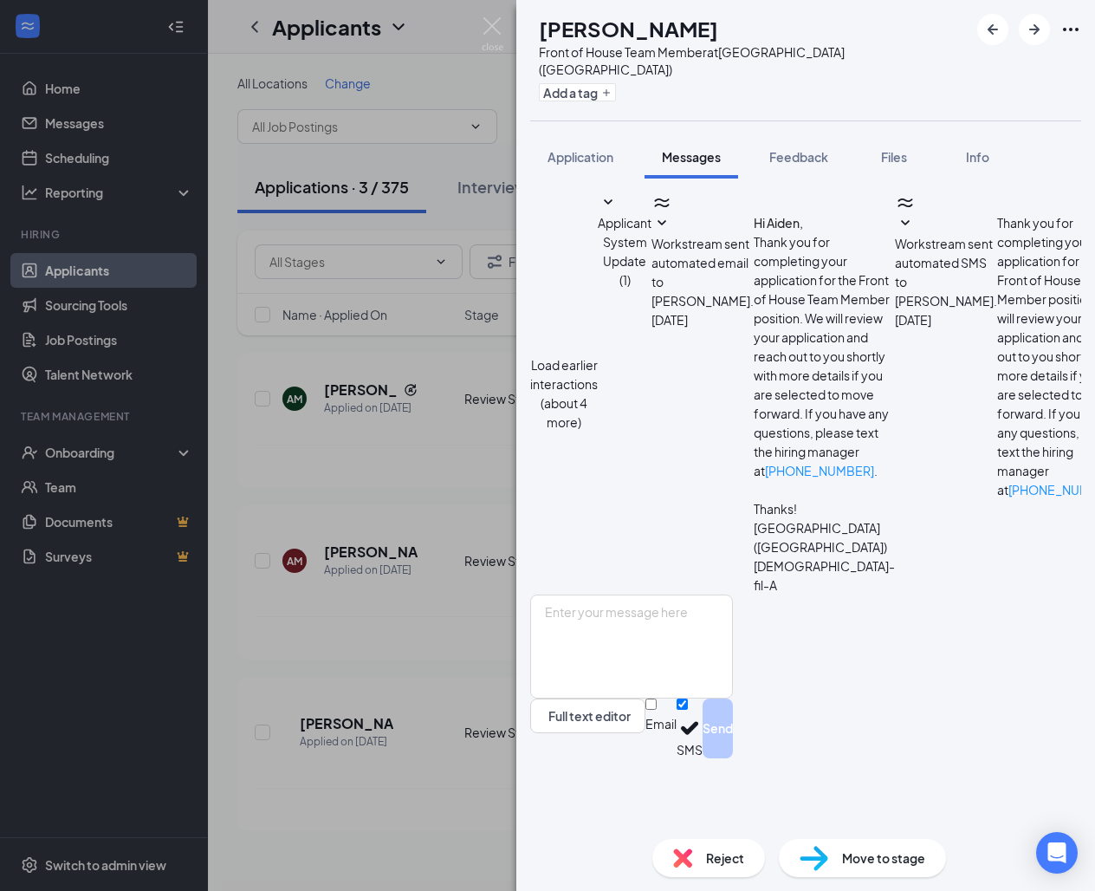
scroll to position [542, 0]
click at [496, 30] on img at bounding box center [493, 34] width 22 height 34
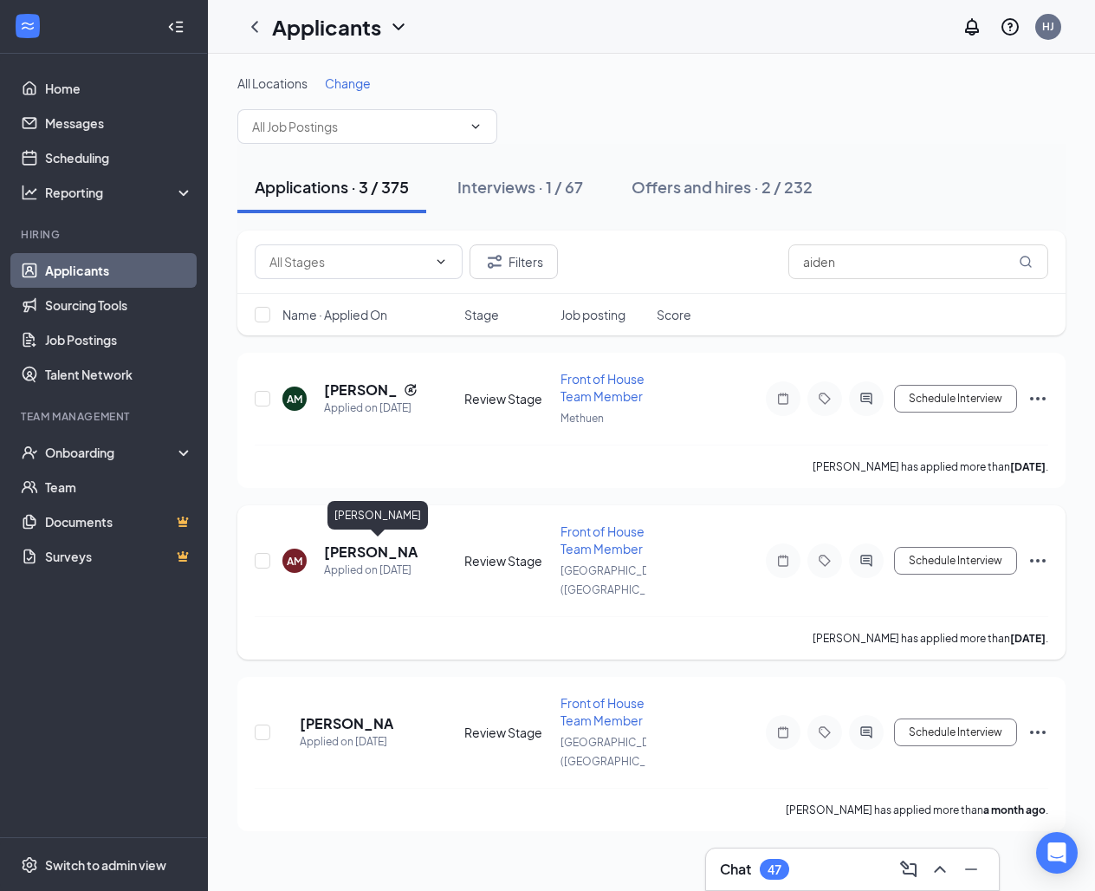
click at [355, 553] on h5 "[PERSON_NAME]" at bounding box center [371, 551] width 94 height 19
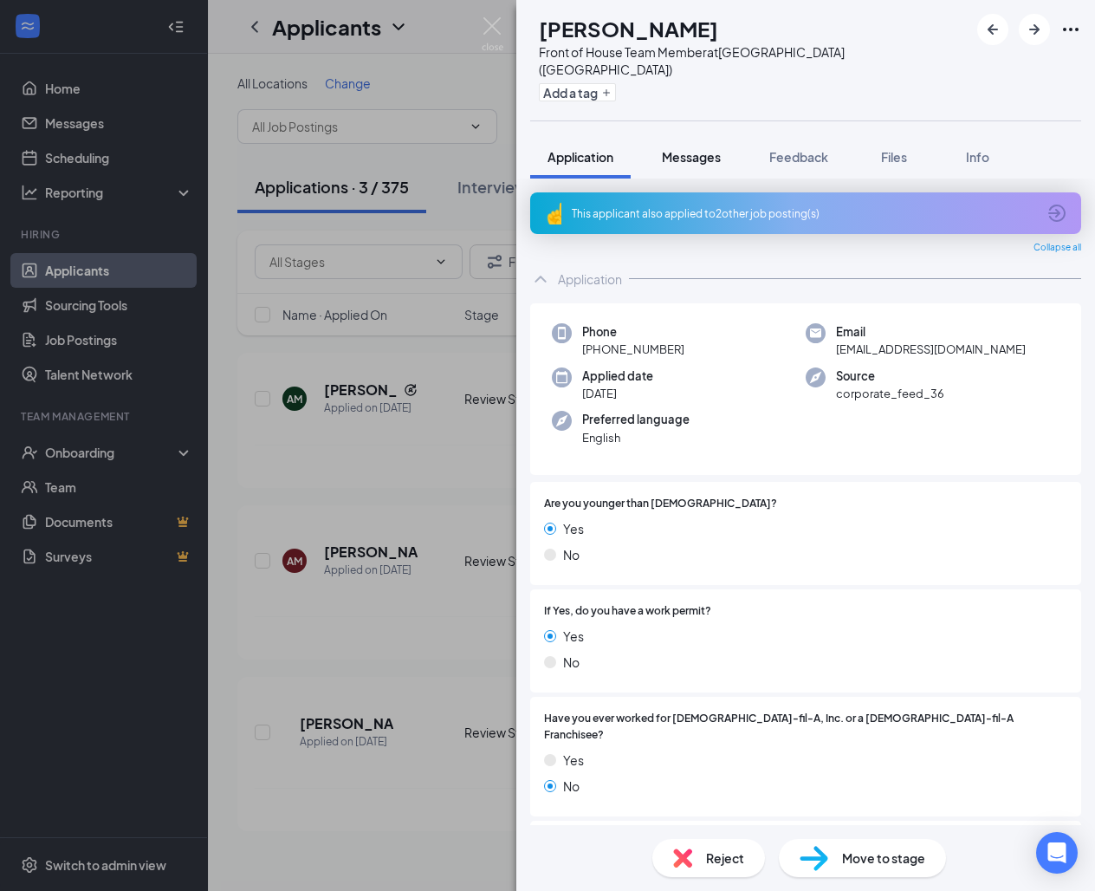
click at [698, 149] on span "Messages" at bounding box center [691, 157] width 59 height 16
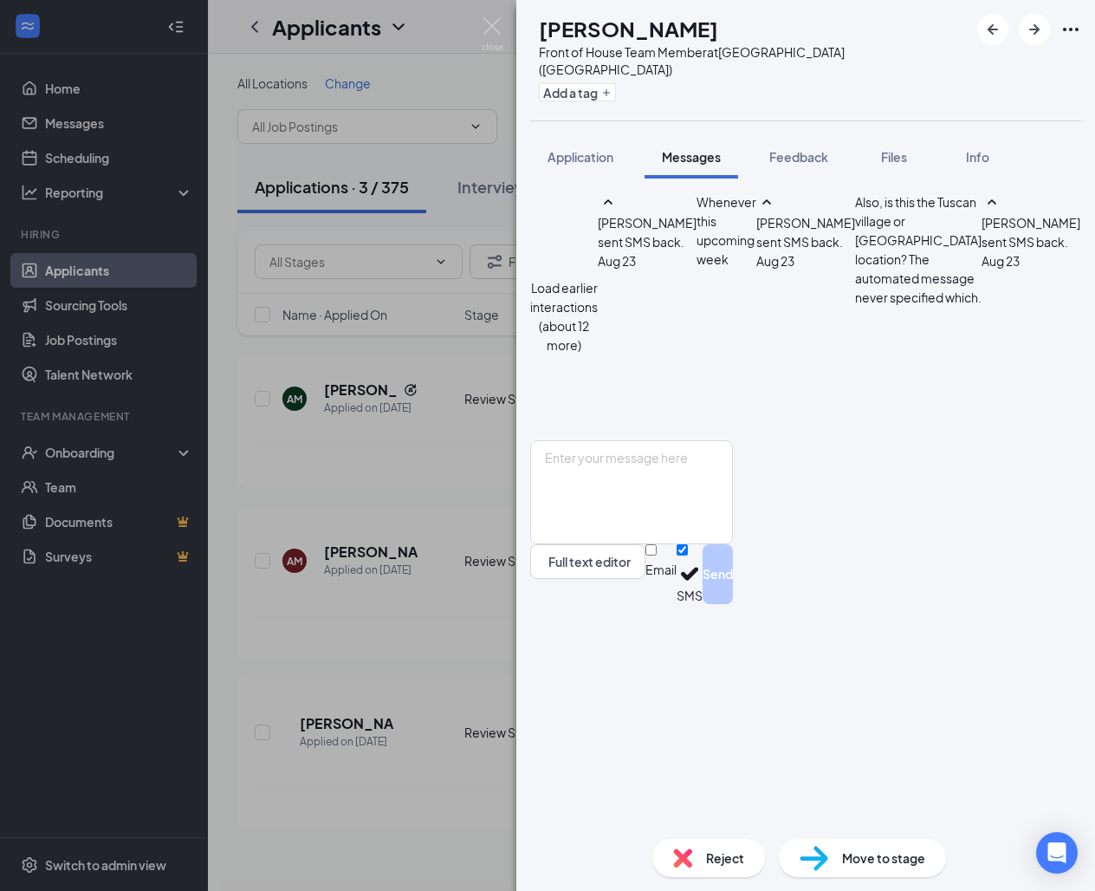
scroll to position [557, 0]
click at [493, 26] on img at bounding box center [493, 34] width 22 height 34
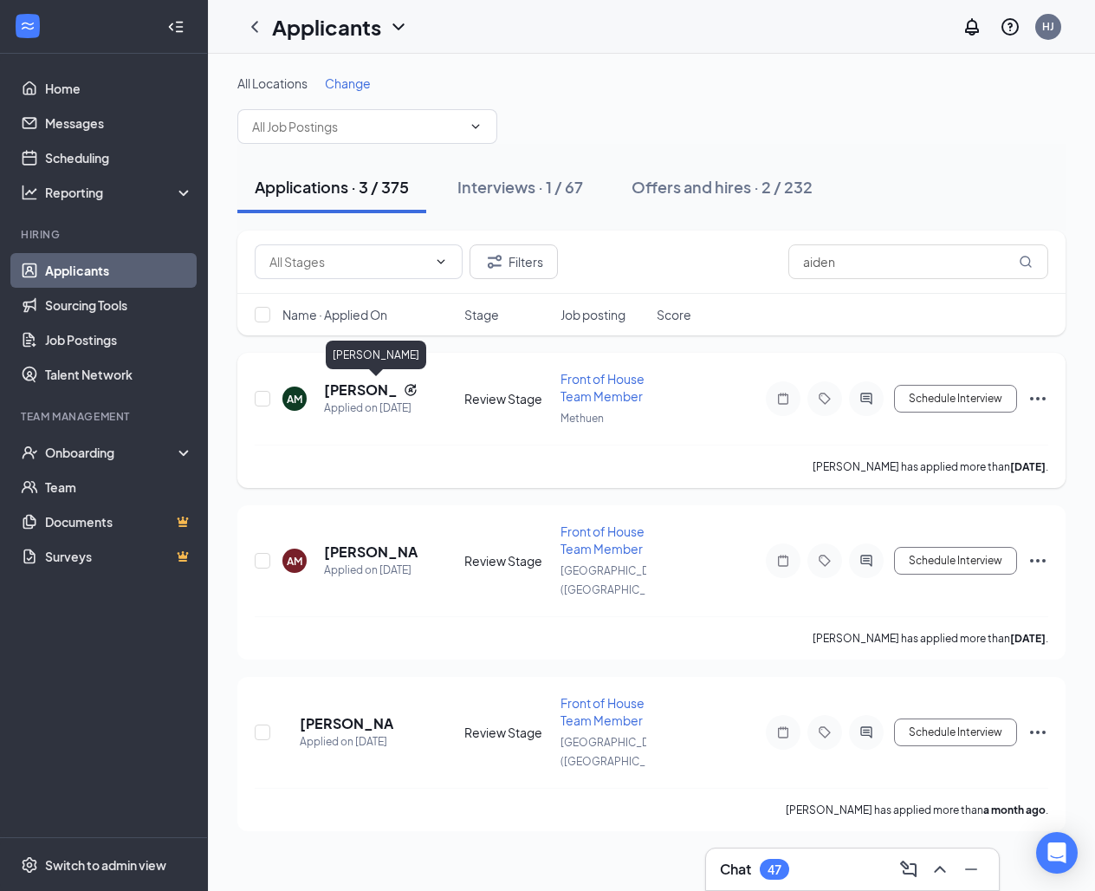
click at [349, 392] on h5 "[PERSON_NAME]" at bounding box center [360, 389] width 73 height 19
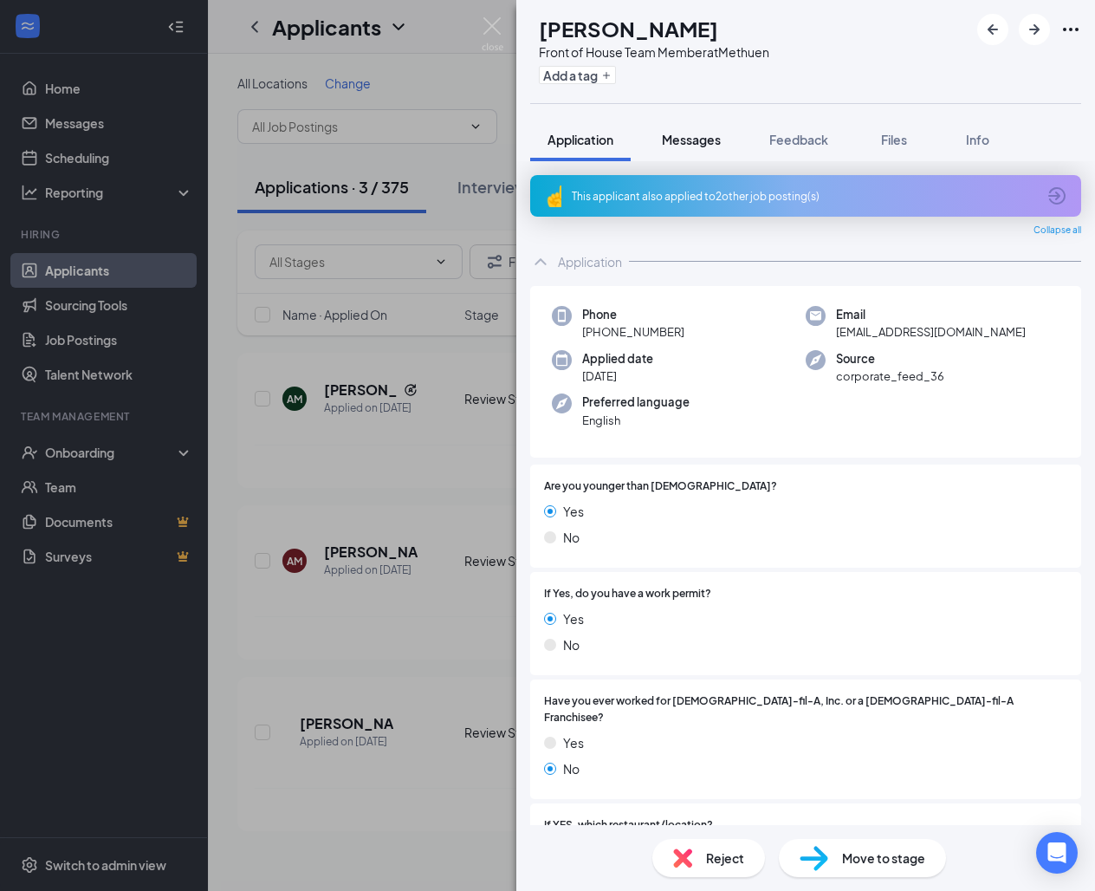
click at [711, 137] on span "Messages" at bounding box center [691, 140] width 59 height 16
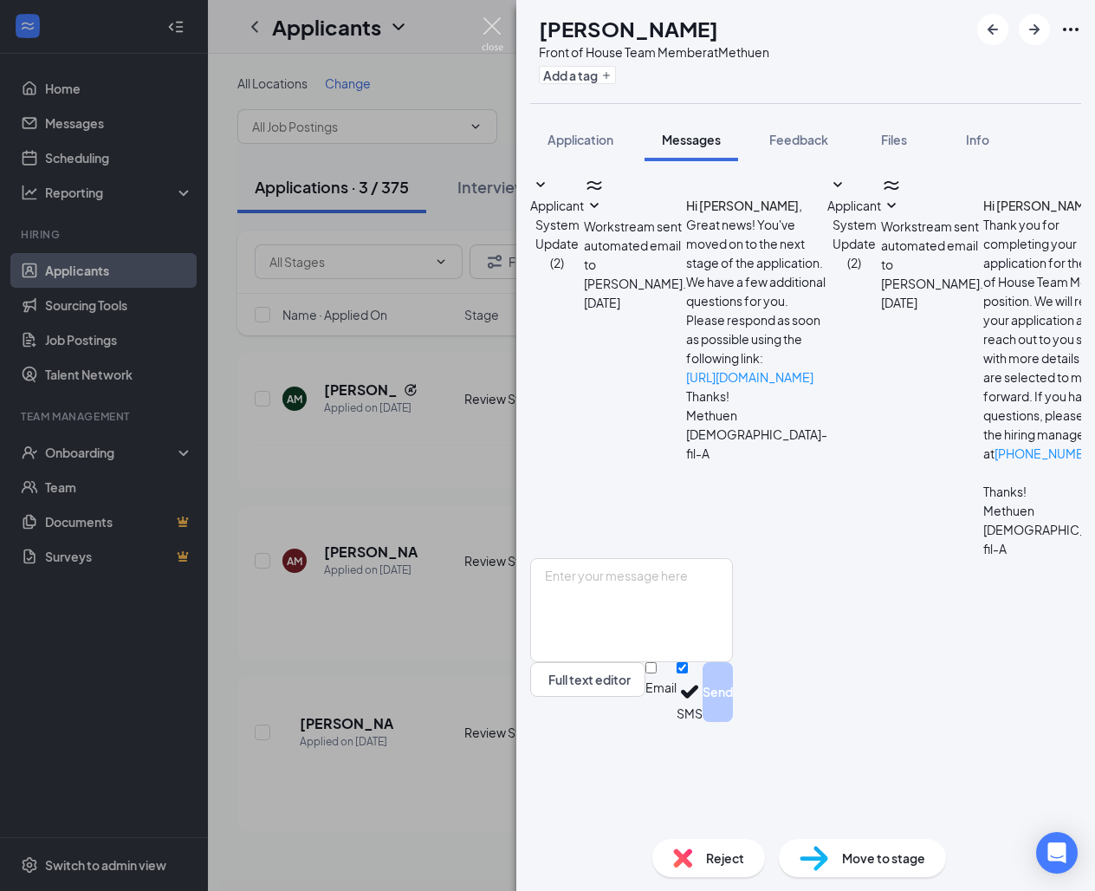
click at [493, 30] on img at bounding box center [493, 34] width 22 height 34
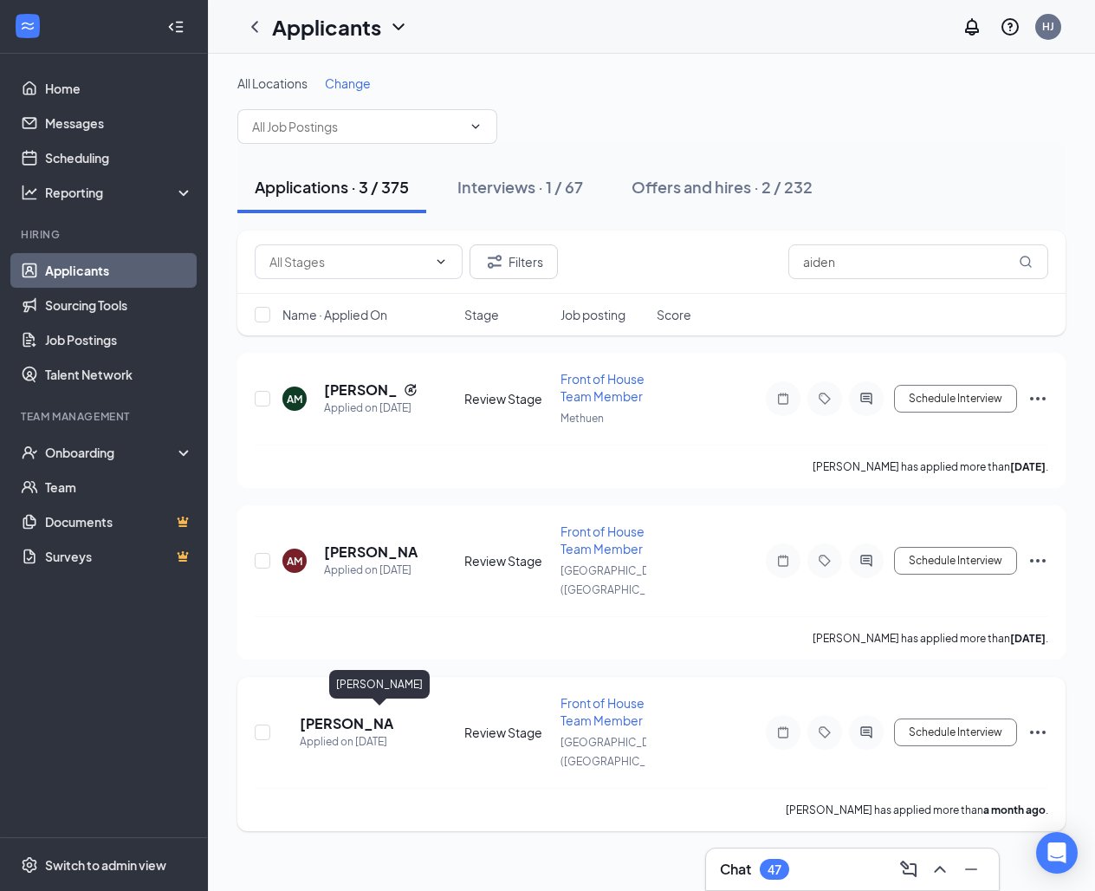
click at [351, 719] on h5 "[PERSON_NAME]" at bounding box center [347, 723] width 94 height 19
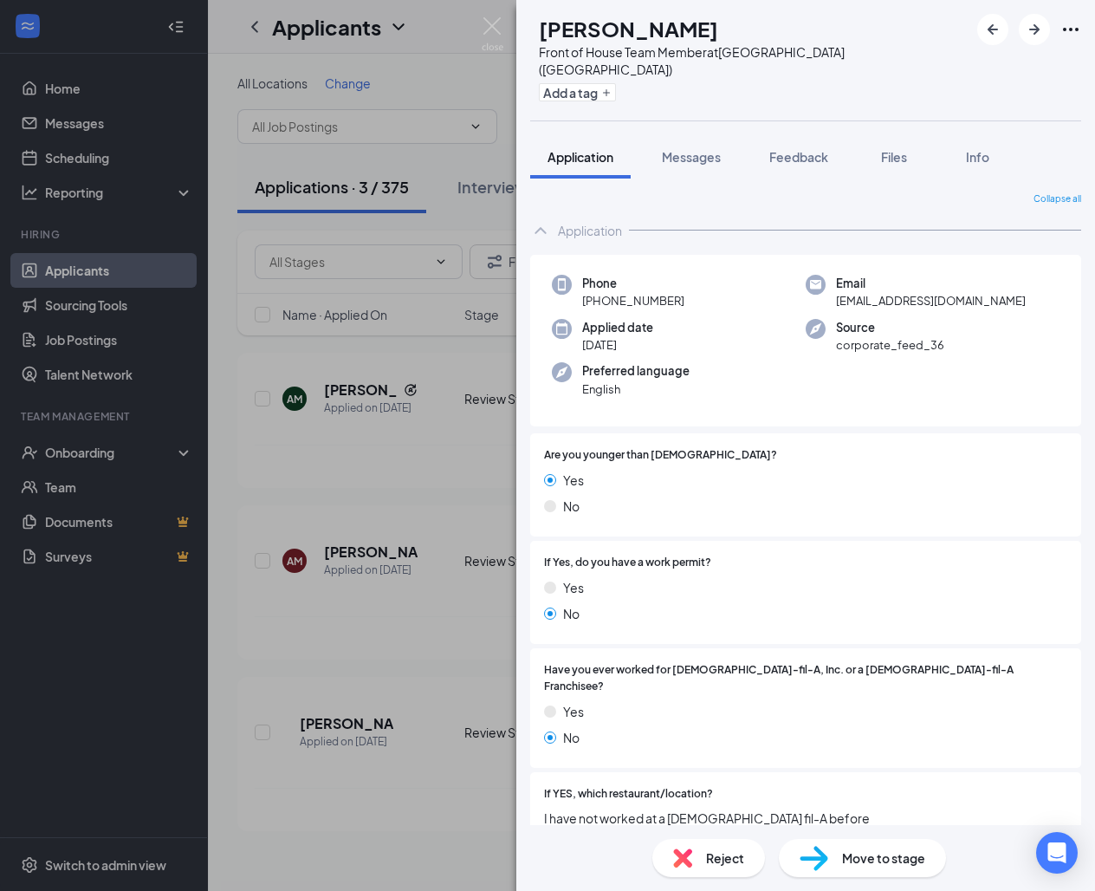
drag, startPoint x: 683, startPoint y: 281, endPoint x: 581, endPoint y: 283, distance: 102.3
click at [581, 283] on div "Phone [PHONE_NUMBER]" at bounding box center [679, 293] width 254 height 36
copy span "[PHONE_NUMBER]"
click at [484, 28] on img at bounding box center [493, 34] width 22 height 34
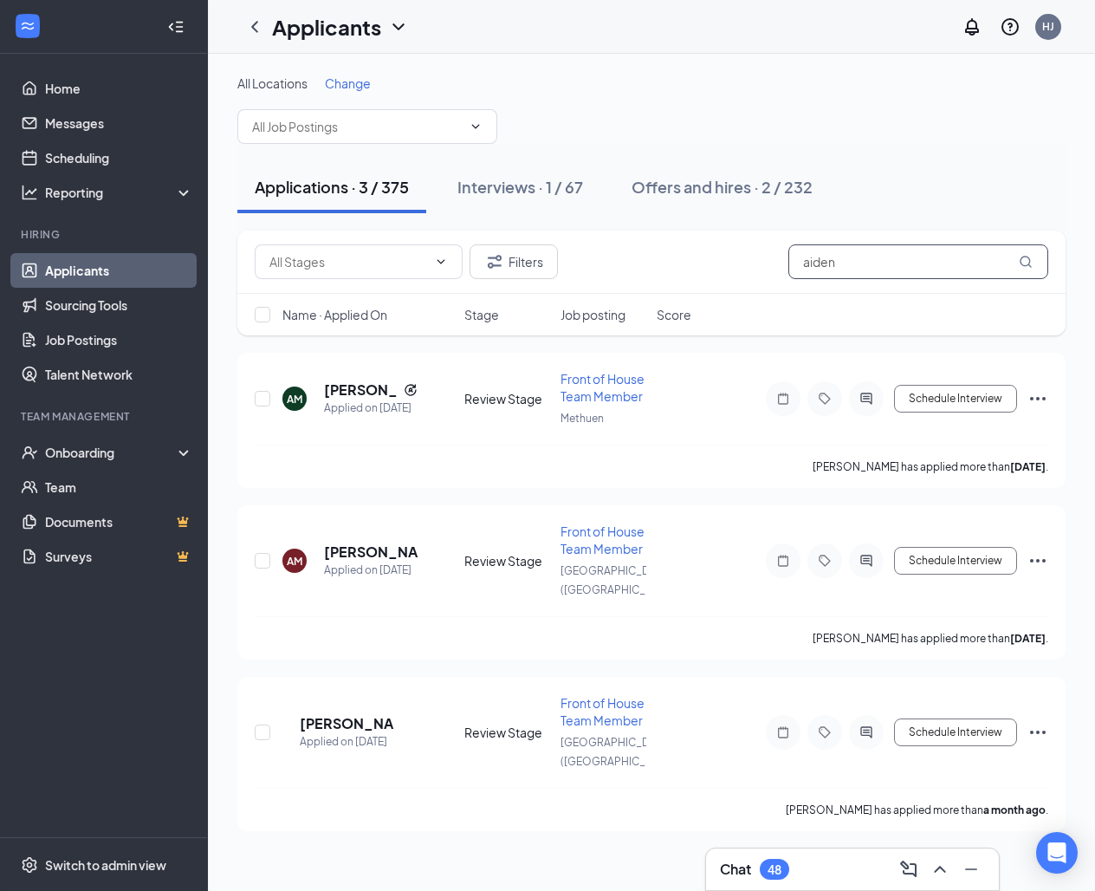
click at [883, 260] on input "aiden" at bounding box center [919, 261] width 260 height 35
type input "a"
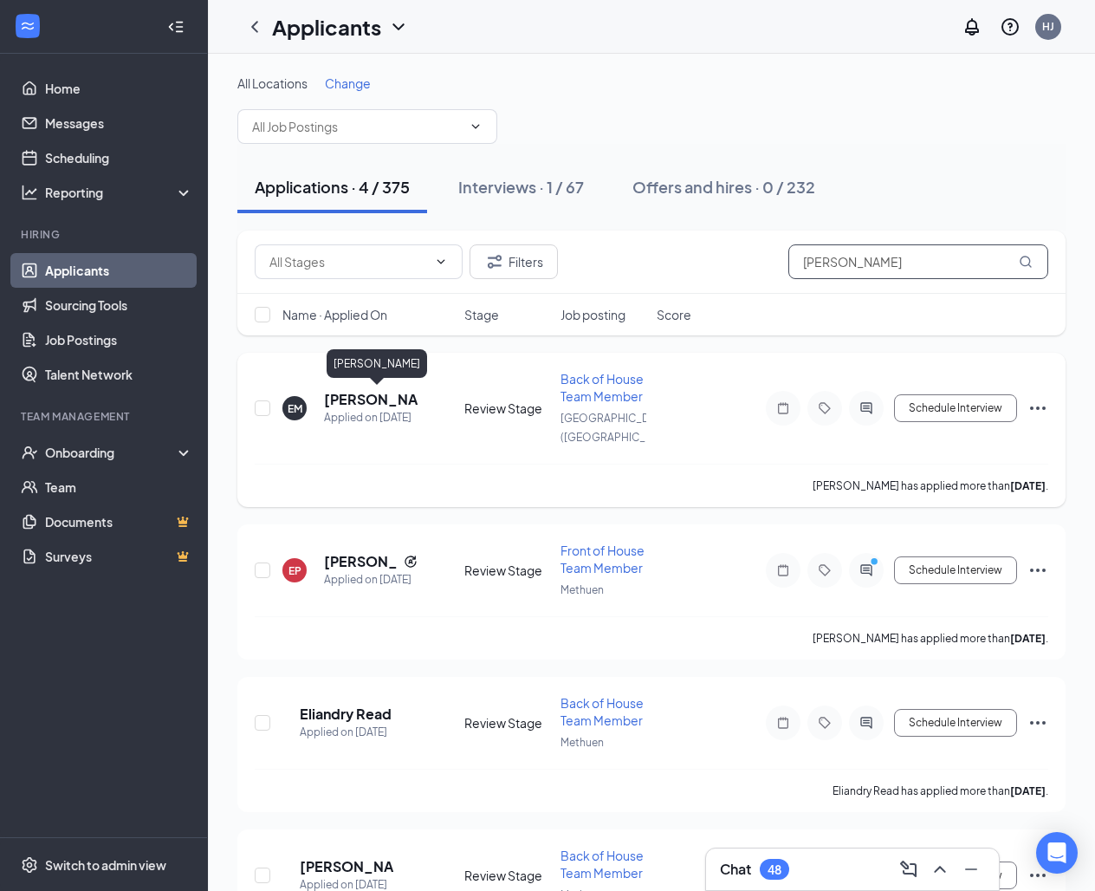
type input "[PERSON_NAME]"
click at [347, 399] on h5 "[PERSON_NAME]" at bounding box center [371, 399] width 94 height 19
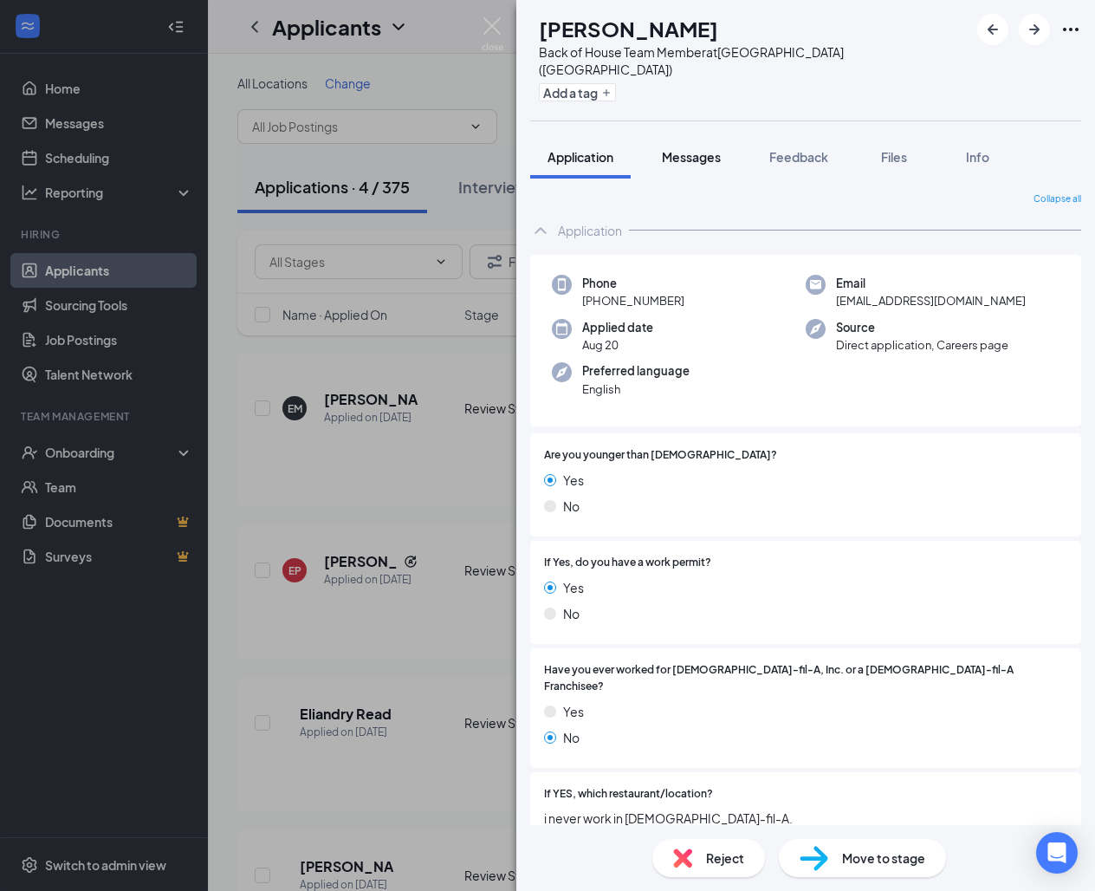
click at [667, 149] on span "Messages" at bounding box center [691, 157] width 59 height 16
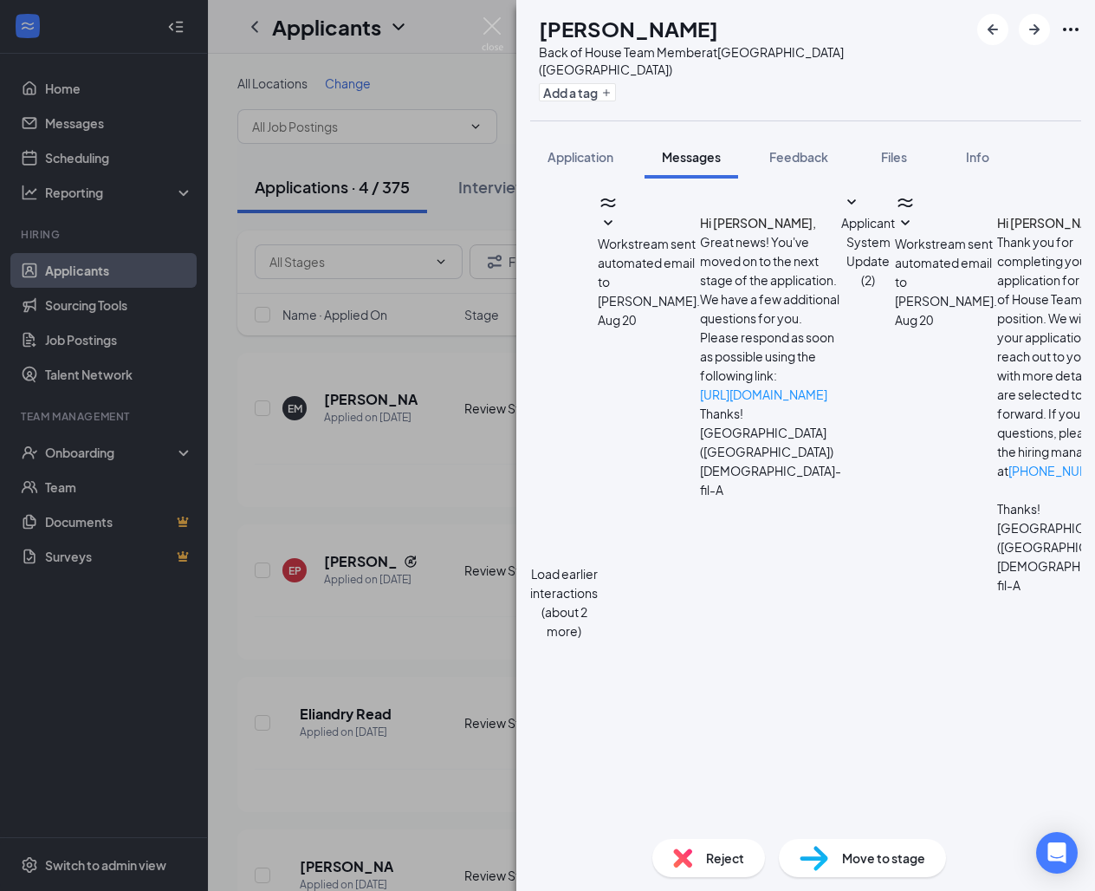
scroll to position [514, 0]
click at [494, 23] on img at bounding box center [493, 34] width 22 height 34
